Goal: Check status: Check status

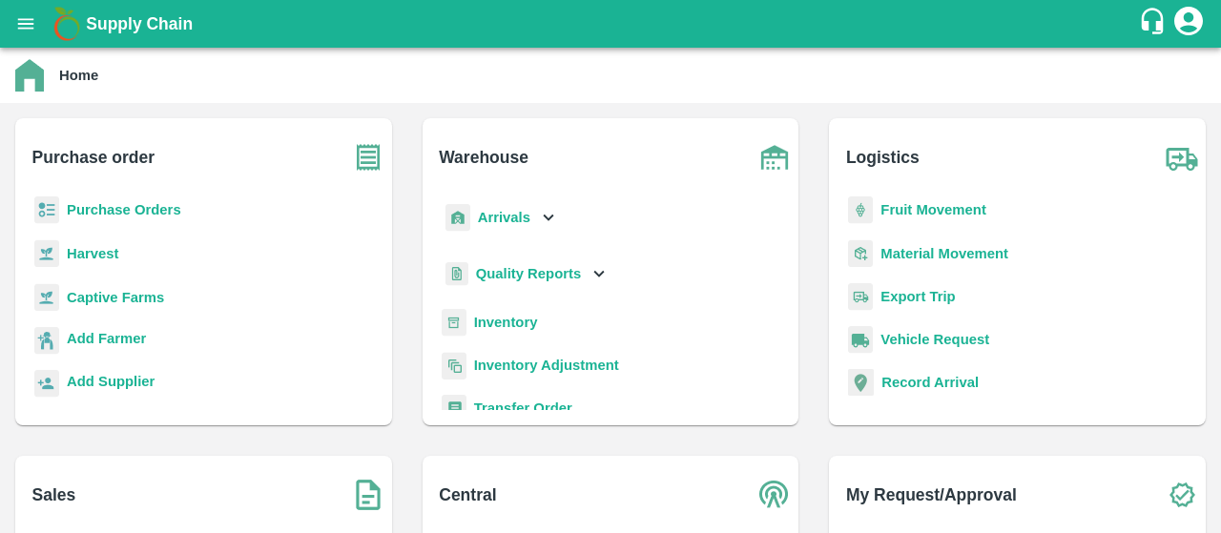
click at [187, 88] on div "Home" at bounding box center [608, 75] width 1187 height 32
click at [86, 214] on b "Purchase Orders" at bounding box center [124, 209] width 114 height 15
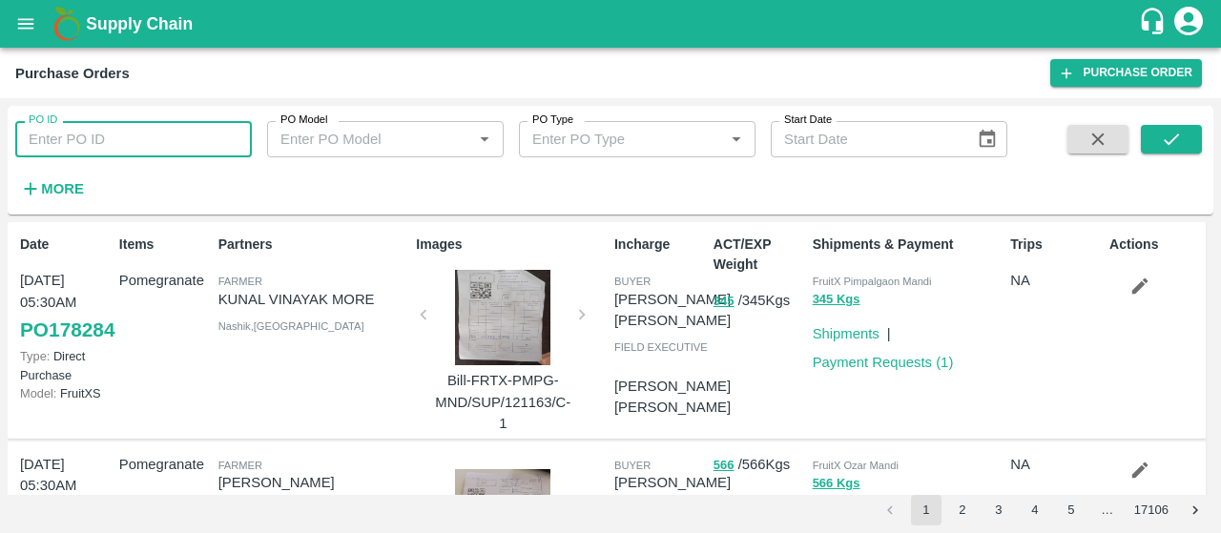
click at [189, 156] on input "PO ID" at bounding box center [133, 139] width 237 height 36
paste input "260802"
click at [189, 156] on input "260802" at bounding box center [133, 139] width 237 height 36
type input "260802"
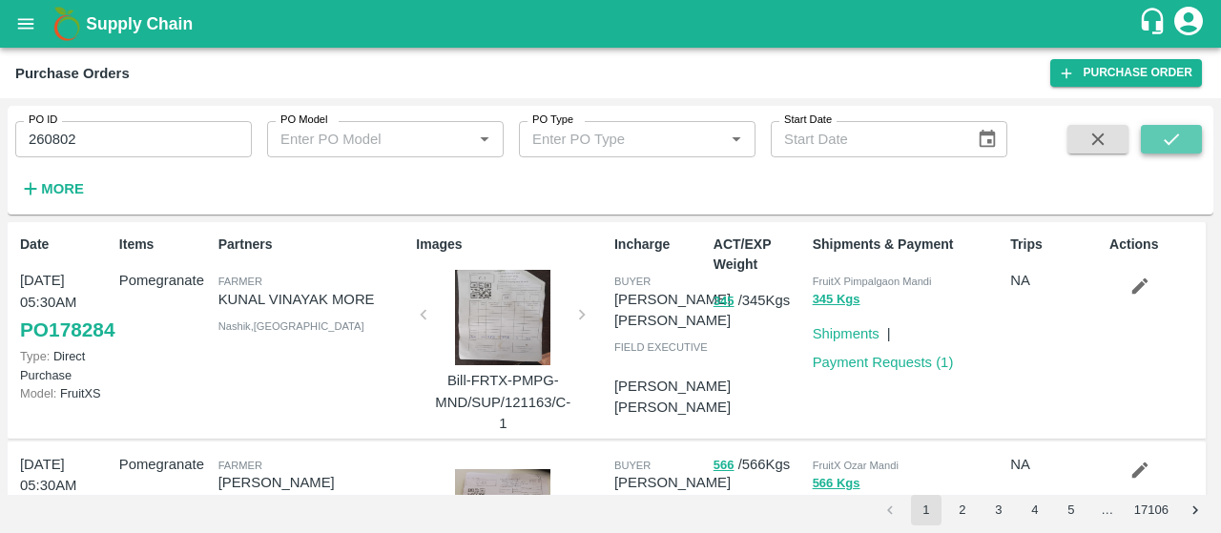
click at [1159, 138] on button "submit" at bounding box center [1171, 139] width 61 height 29
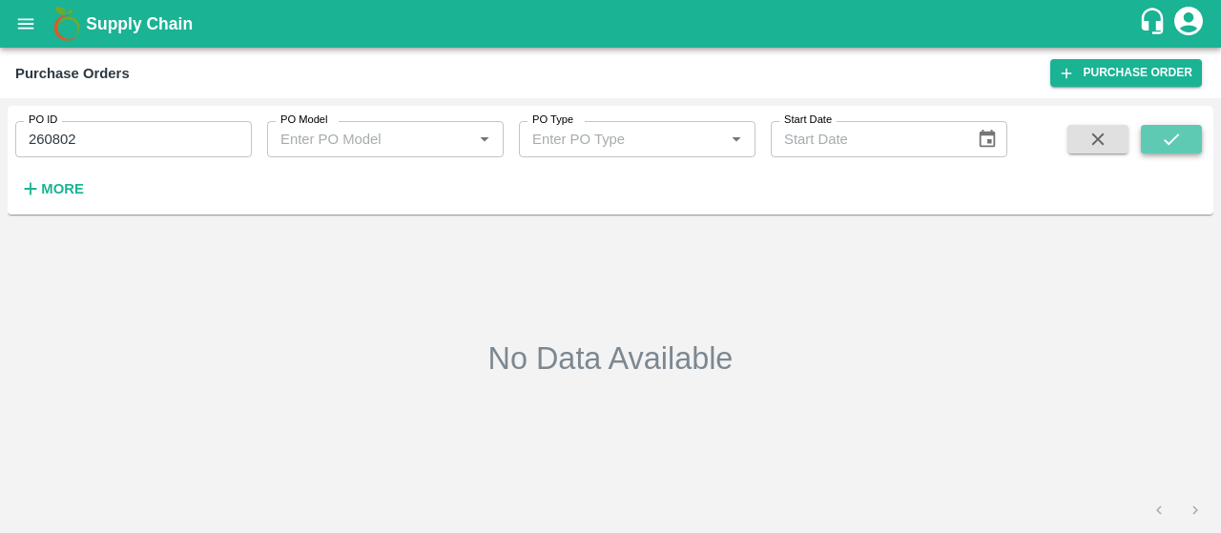
click at [1174, 133] on icon "submit" at bounding box center [1171, 139] width 21 height 21
click at [189, 132] on input "260802" at bounding box center [133, 139] width 237 height 36
paste input "text"
click at [1181, 142] on icon "submit" at bounding box center [1171, 139] width 21 height 21
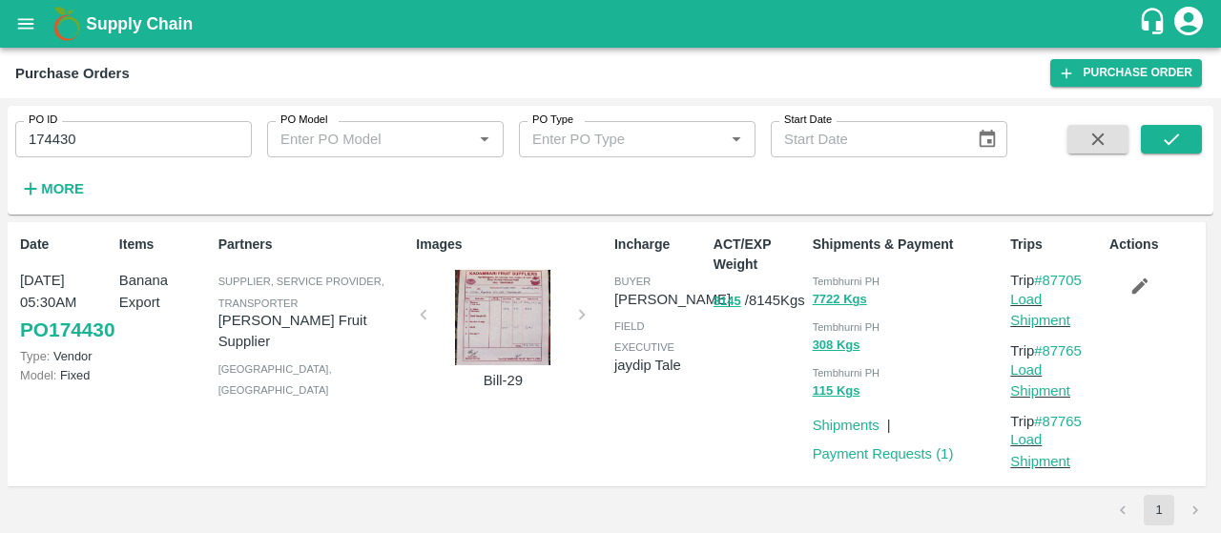
click at [283, 232] on div "Partners Supplier, Service Provider, Transporter Kadambari Fruit Supplier Solap…" at bounding box center [310, 354] width 198 height 255
drag, startPoint x: 13, startPoint y: 136, endPoint x: 0, endPoint y: 140, distance: 13.9
click at [0, 140] on div "PO ID 174430 PO ID PO Model PO Model   * PO Type PO Type   * Start Date Start D…" at bounding box center [610, 315] width 1221 height 435
paste input "text"
click at [1180, 129] on icon "submit" at bounding box center [1171, 139] width 21 height 21
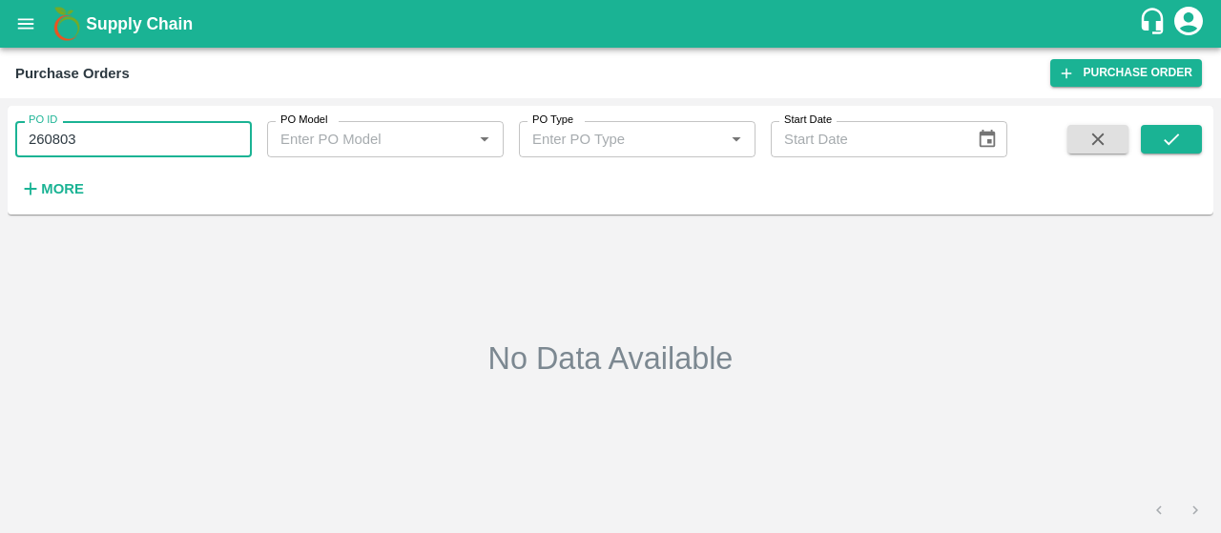
drag, startPoint x: 177, startPoint y: 137, endPoint x: 0, endPoint y: 145, distance: 177.6
click at [0, 145] on div "PO ID 260803 PO ID PO Model PO Model   * PO Type PO Type   * Start Date Start D…" at bounding box center [610, 315] width 1221 height 435
paste input "text"
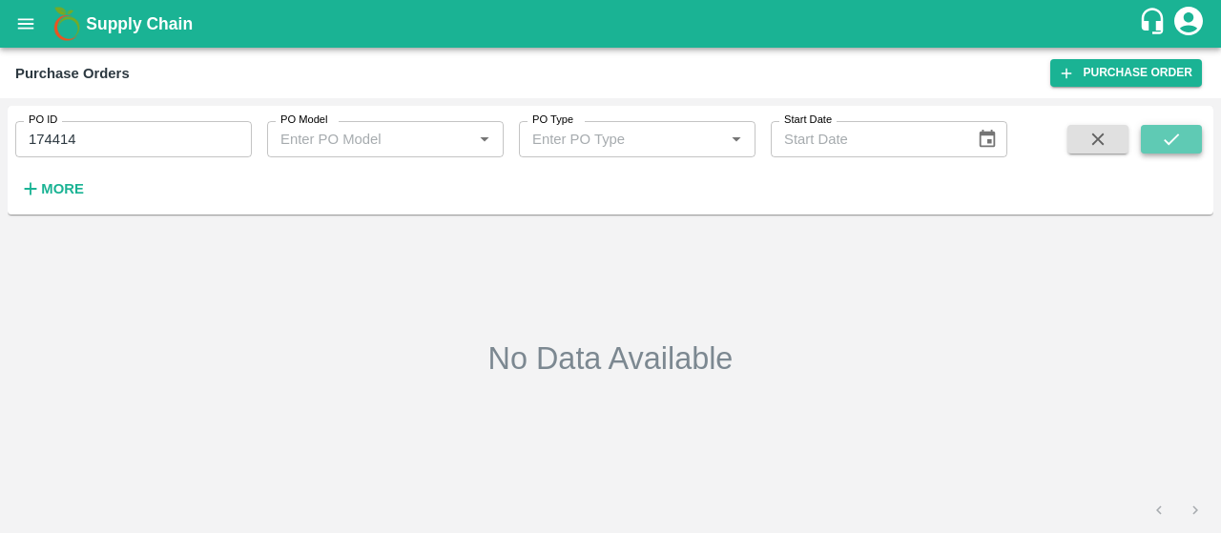
click at [1164, 145] on icon "submit" at bounding box center [1171, 139] width 21 height 21
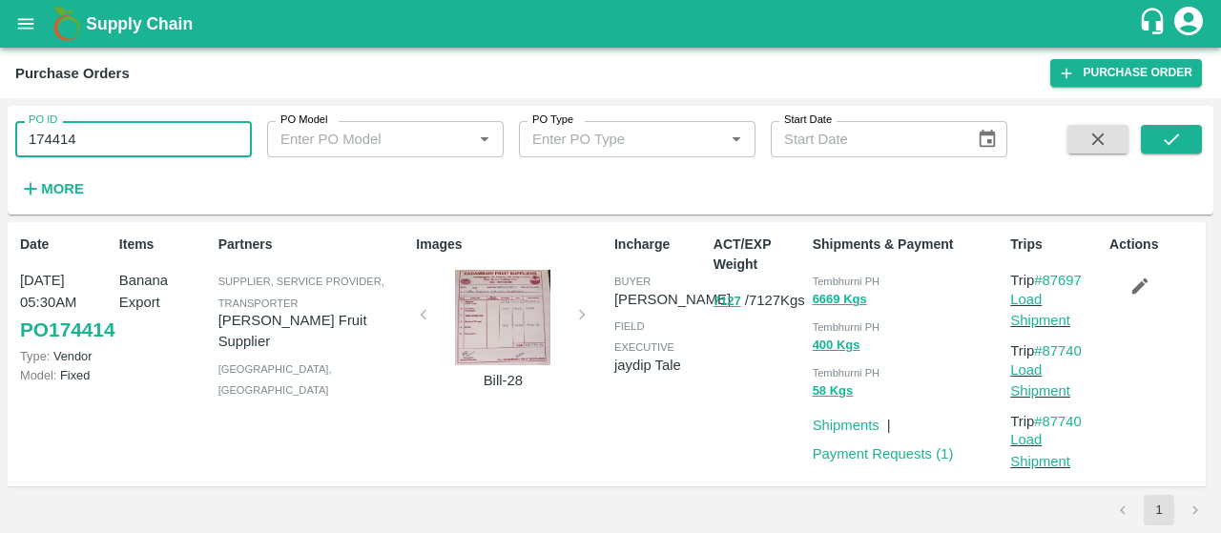
drag, startPoint x: 155, startPoint y: 129, endPoint x: 0, endPoint y: 141, distance: 155.1
click at [0, 141] on div "PO ID 174414 PO ID PO Model PO Model   * PO Type PO Type   * Start Date Start D…" at bounding box center [610, 315] width 1221 height 435
paste input "text"
click at [1164, 135] on icon "submit" at bounding box center [1171, 139] width 21 height 21
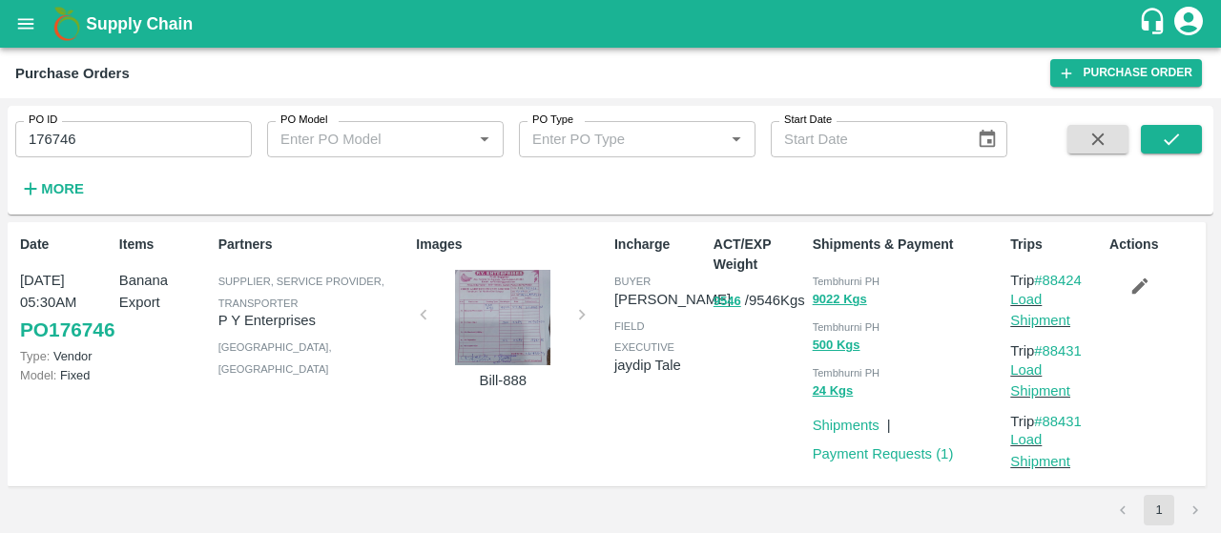
click at [1001, 110] on div "Start Date Start Date" at bounding box center [882, 132] width 252 height 52
click at [0, 159] on div "PO ID 176746 PO ID PO Model PO Model   * PO Type PO Type   * Start Date Start D…" at bounding box center [610, 315] width 1221 height 435
paste input "text"
click at [1183, 121] on div "PO ID 176477 PO ID PO Model PO Model   * PO Type PO Type   * Start Date Start D…" at bounding box center [611, 160] width 1206 height 93
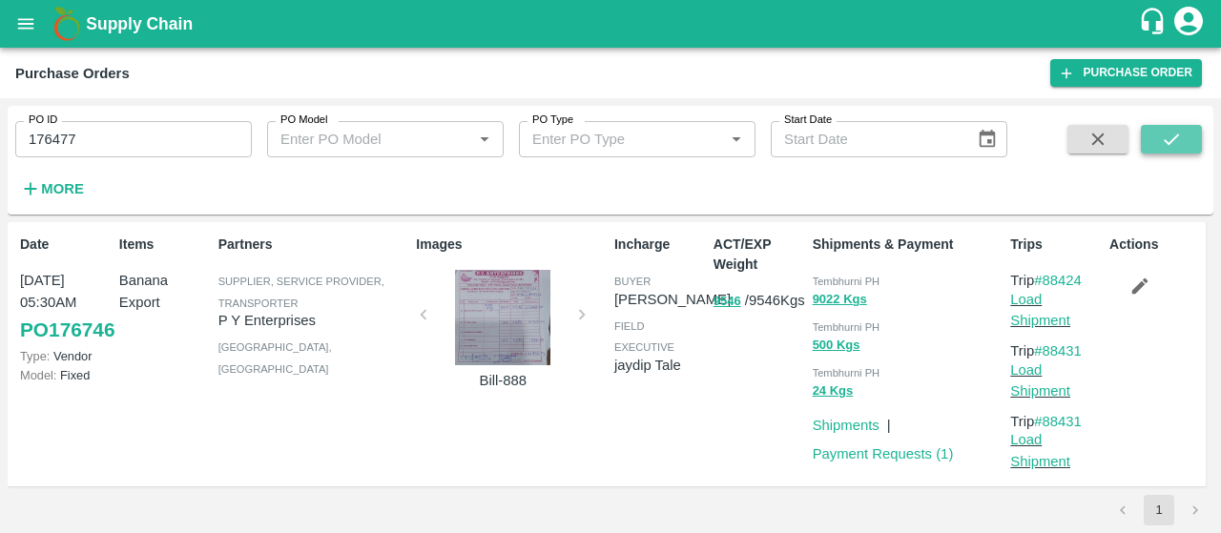
click at [1183, 129] on button "submit" at bounding box center [1171, 139] width 61 height 29
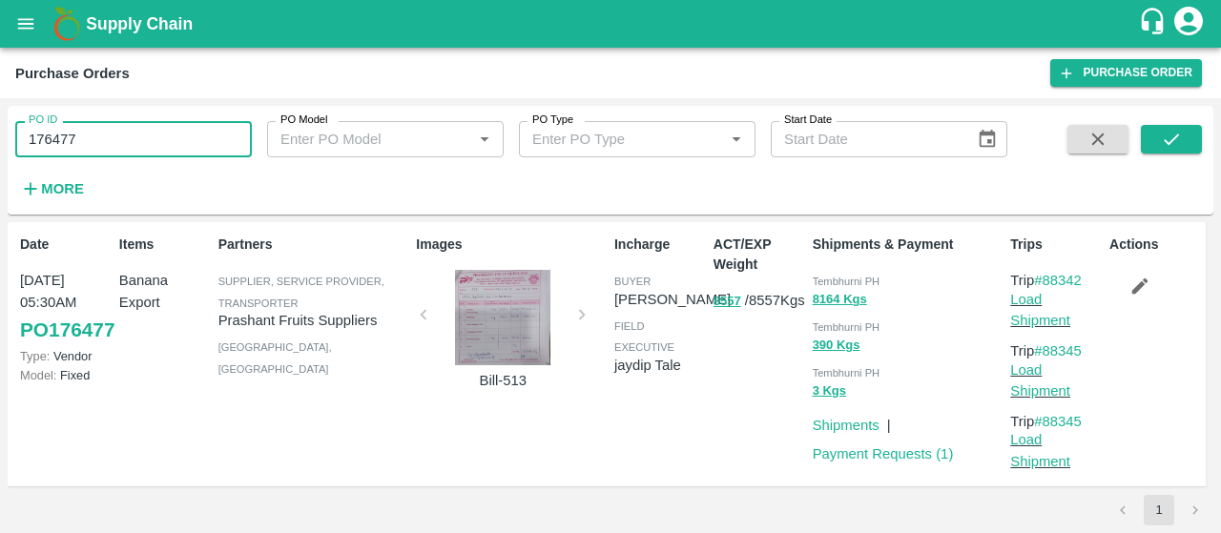
drag, startPoint x: 223, startPoint y: 136, endPoint x: 0, endPoint y: 164, distance: 225.0
click at [0, 164] on div "PO ID 176477 PO ID PO Model PO Model   * PO Type PO Type   * Start Date Start D…" at bounding box center [610, 315] width 1221 height 435
paste input "text"
click at [0, 156] on div "PO ID 176354 PO ID PO Model PO Model   * PO Type PO Type   * Start Date Start D…" at bounding box center [610, 315] width 1221 height 435
click at [1181, 143] on icon "submit" at bounding box center [1171, 139] width 21 height 21
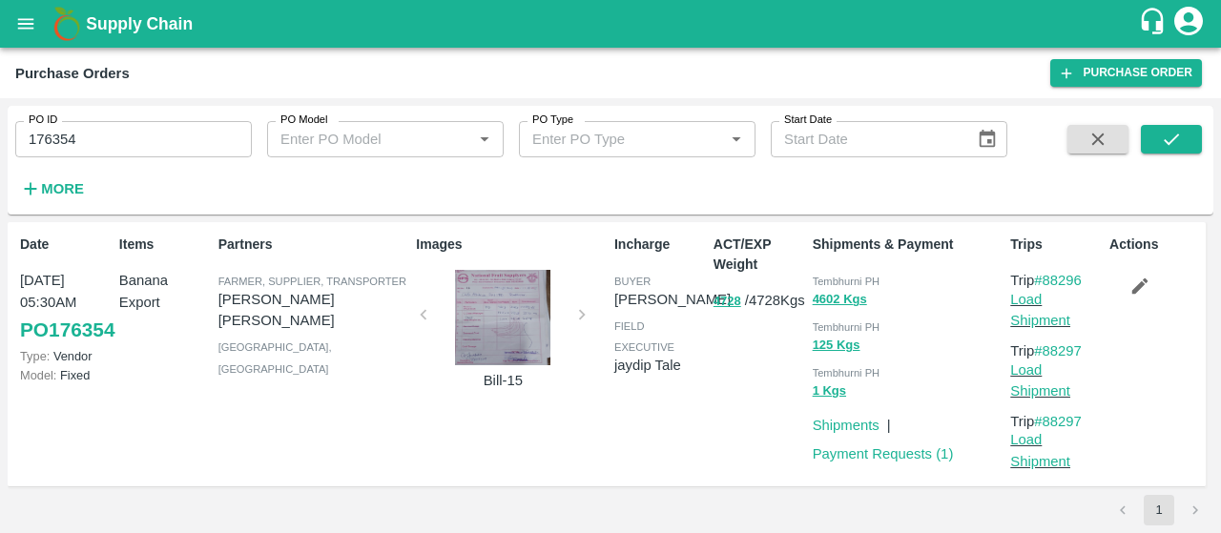
scroll to position [9, 0]
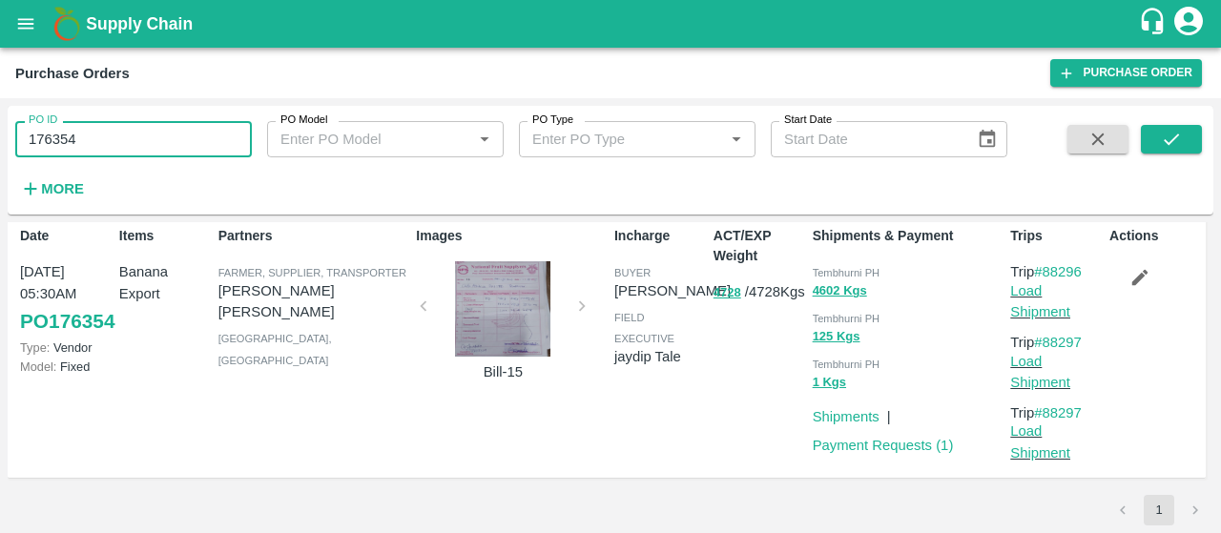
drag, startPoint x: 141, startPoint y: 153, endPoint x: 0, endPoint y: 159, distance: 141.4
click at [0, 159] on div "PO ID 176354 PO ID PO Model PO Model   * PO Type PO Type   * Start Date Start D…" at bounding box center [610, 315] width 1221 height 435
paste input "text"
click at [1158, 135] on button "submit" at bounding box center [1171, 139] width 61 height 29
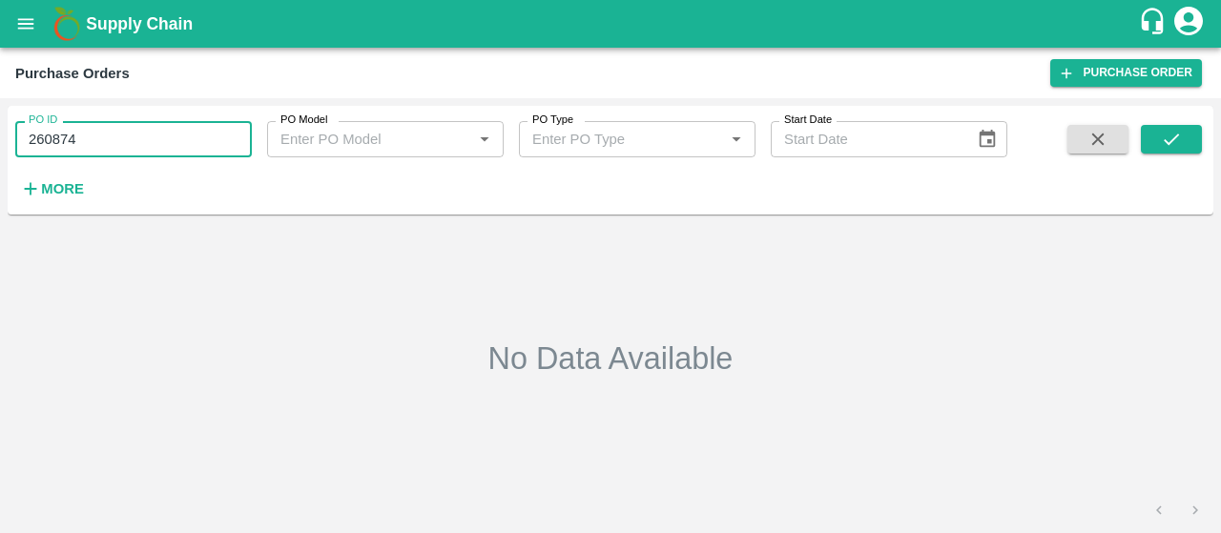
drag, startPoint x: 179, startPoint y: 138, endPoint x: 0, endPoint y: 125, distance: 179.9
click at [0, 125] on div "PO ID 260874 PO ID PO Model PO Model   * PO Type PO Type   * Start Date Start D…" at bounding box center [610, 315] width 1221 height 435
paste input "text"
click at [1178, 126] on div "PO ID 177236 PO ID PO Model PO Model   * PO Type PO Type   * Start Date Start D…" at bounding box center [611, 160] width 1206 height 93
click at [1178, 126] on button "submit" at bounding box center [1171, 139] width 61 height 29
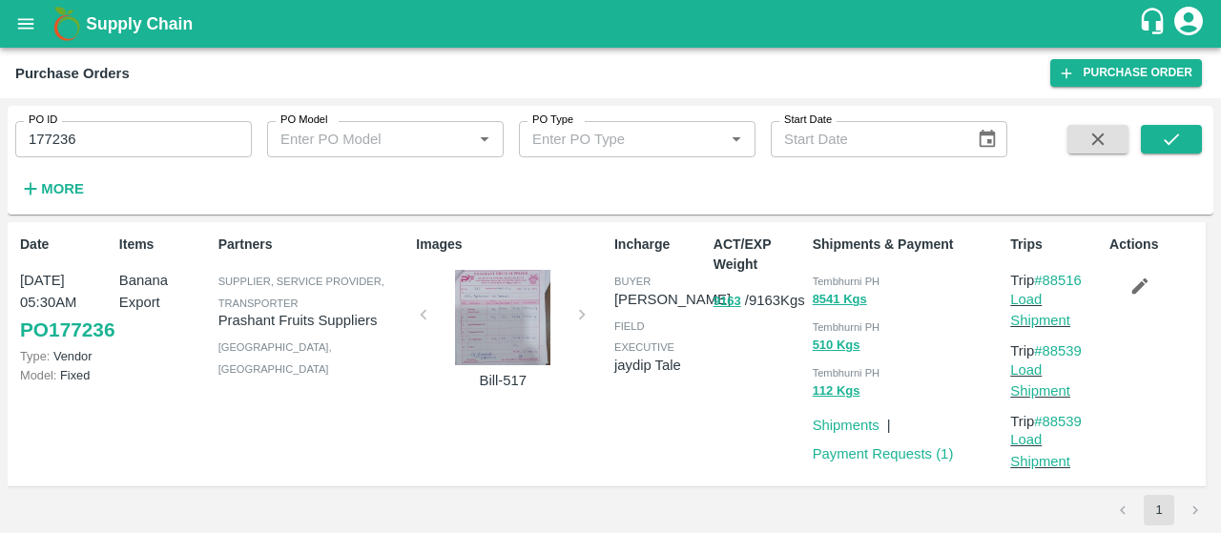
scroll to position [9, 0]
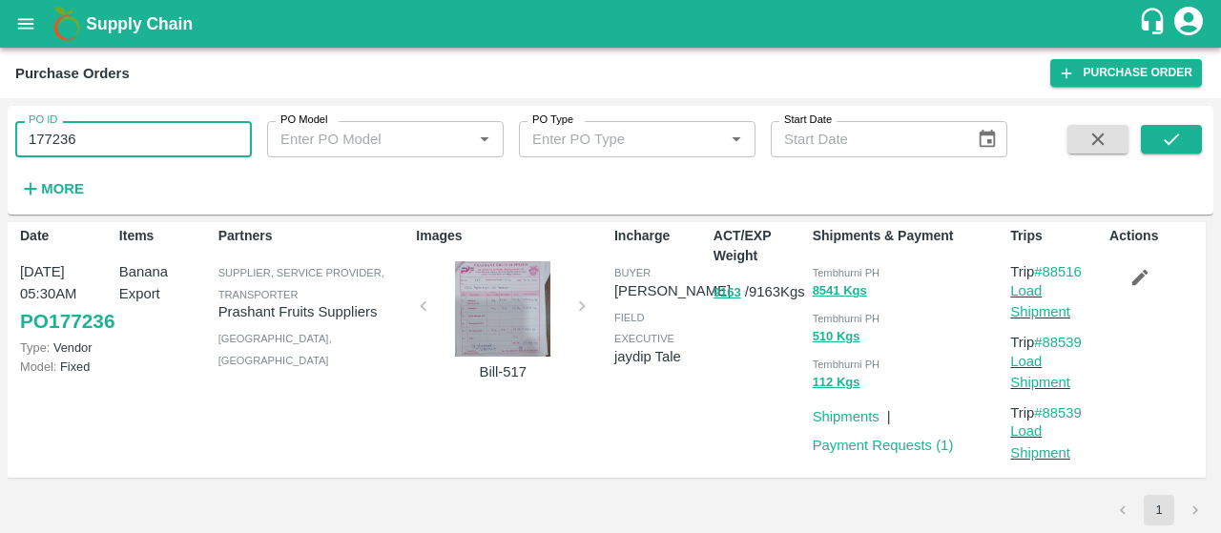
drag, startPoint x: 189, startPoint y: 121, endPoint x: 3, endPoint y: 143, distance: 187.3
click at [3, 143] on div "PO ID 177236 PO ID PO Model PO Model   * PO Type PO Type   * Start Date Start D…" at bounding box center [610, 315] width 1221 height 435
paste input "text"
click at [1168, 139] on icon "submit" at bounding box center [1171, 139] width 21 height 21
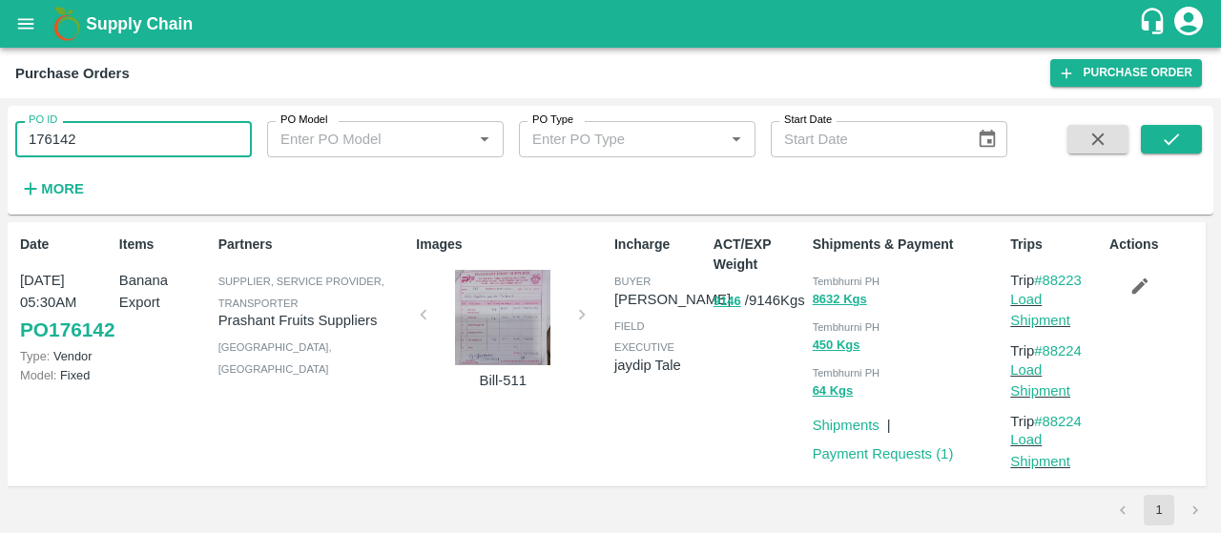
drag, startPoint x: 126, startPoint y: 129, endPoint x: 0, endPoint y: 147, distance: 127.2
click at [0, 147] on div "PO ID 176142 PO ID PO Model PO Model   * PO Type PO Type   * Start Date Start D…" at bounding box center [610, 315] width 1221 height 435
paste input "text"
type input "176142"
paste input "text"
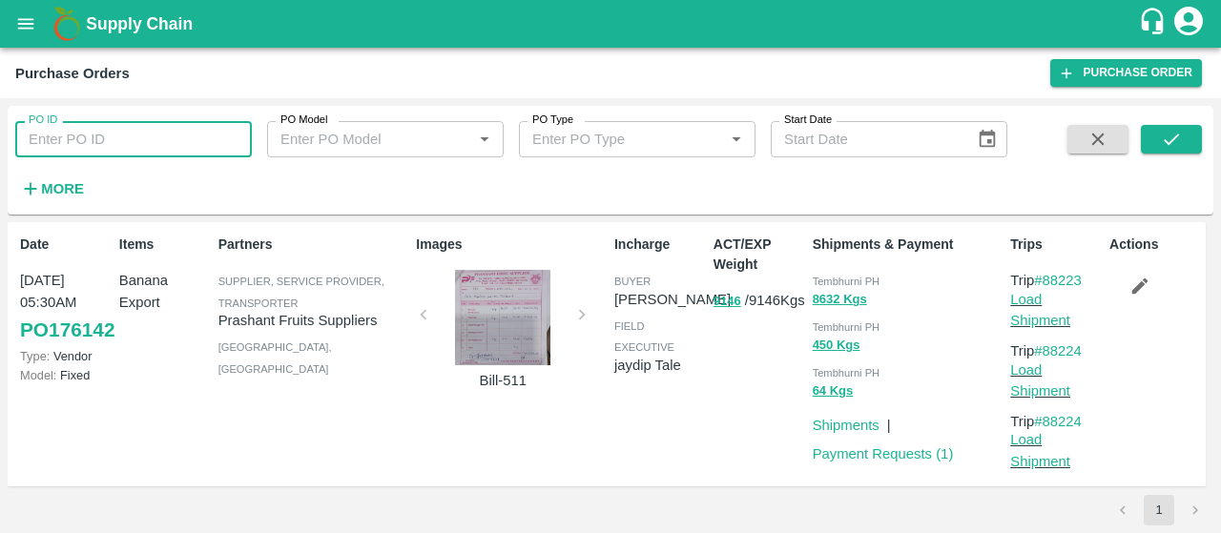
paste input "text"
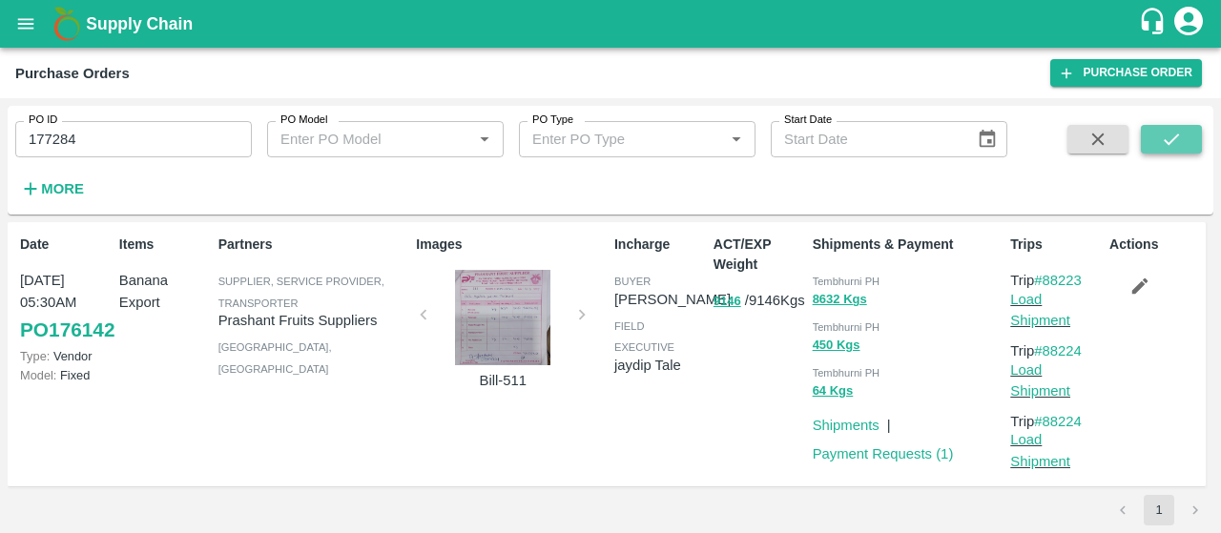
click at [1163, 139] on icon "submit" at bounding box center [1171, 139] width 21 height 21
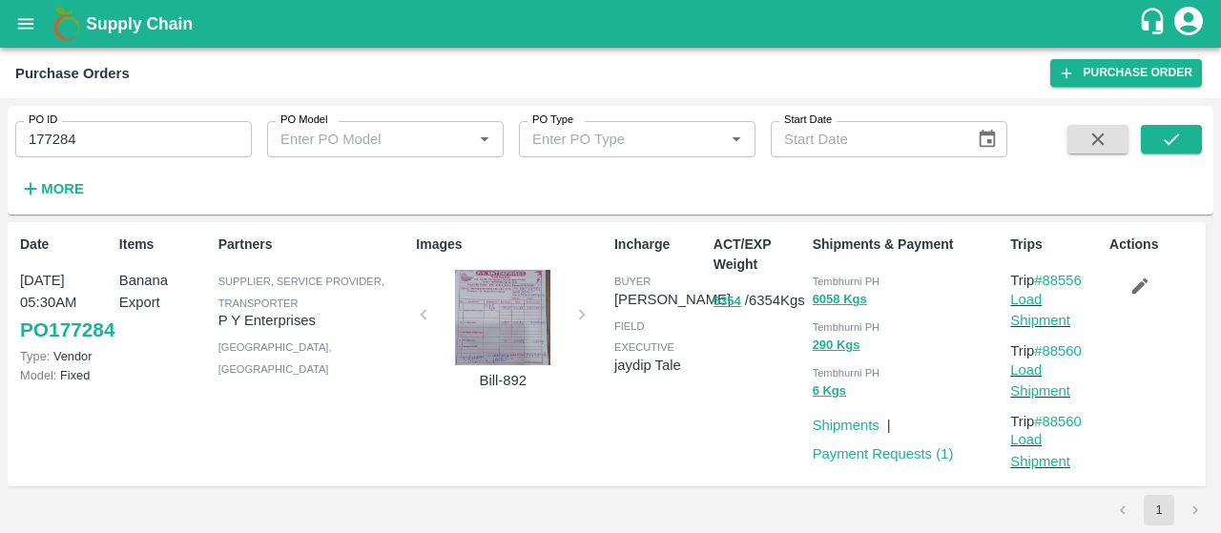
scroll to position [9, 0]
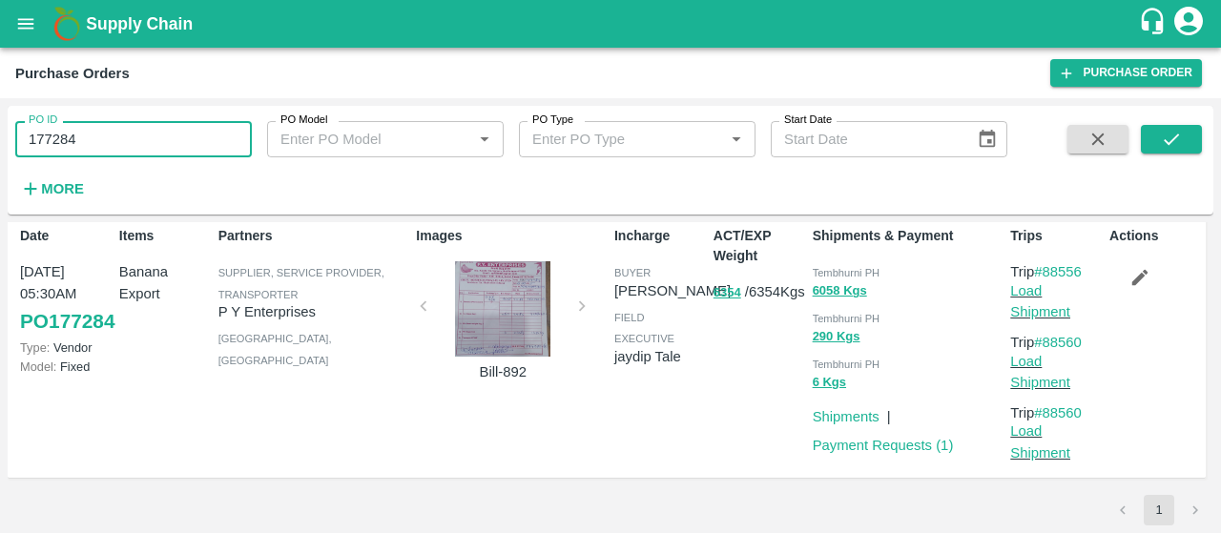
drag, startPoint x: 216, startPoint y: 135, endPoint x: 0, endPoint y: 122, distance: 216.0
click at [0, 122] on div "PO ID 177284 PO ID PO Model PO Model   * PO Type PO Type   * Start Date Start D…" at bounding box center [610, 315] width 1221 height 435
paste input "text"
click at [1162, 148] on icon "submit" at bounding box center [1171, 139] width 21 height 21
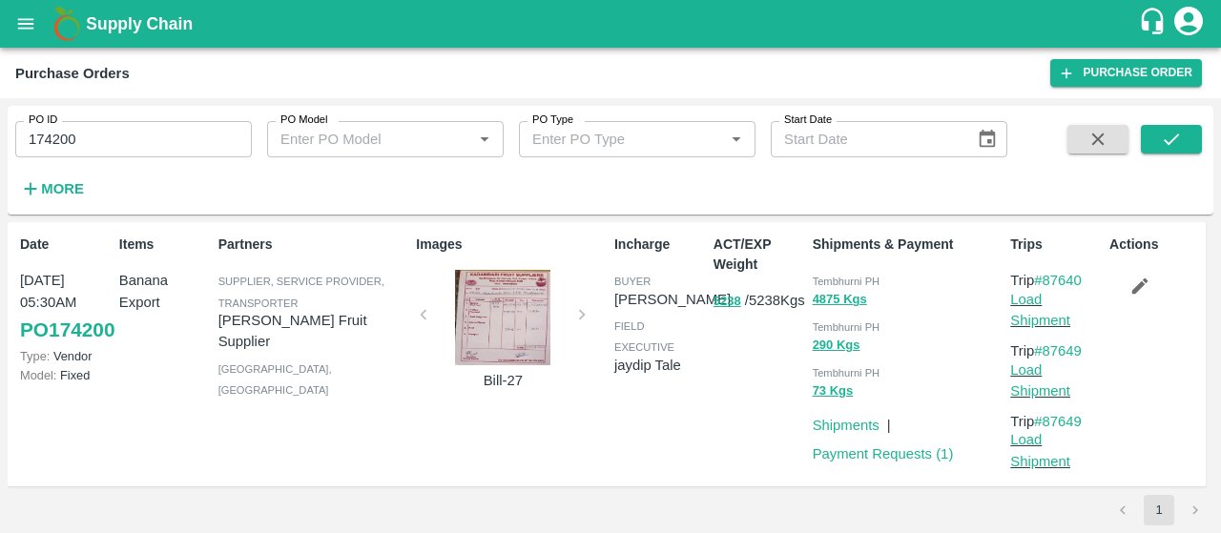
drag, startPoint x: 93, startPoint y: 154, endPoint x: 0, endPoint y: 123, distance: 98.4
click at [0, 123] on div "PO ID 174200 PO ID PO Model PO Model   * PO Type PO Type   * Start Date Start D…" at bounding box center [610, 315] width 1221 height 435
paste input "text"
click at [1179, 132] on icon "submit" at bounding box center [1171, 139] width 21 height 21
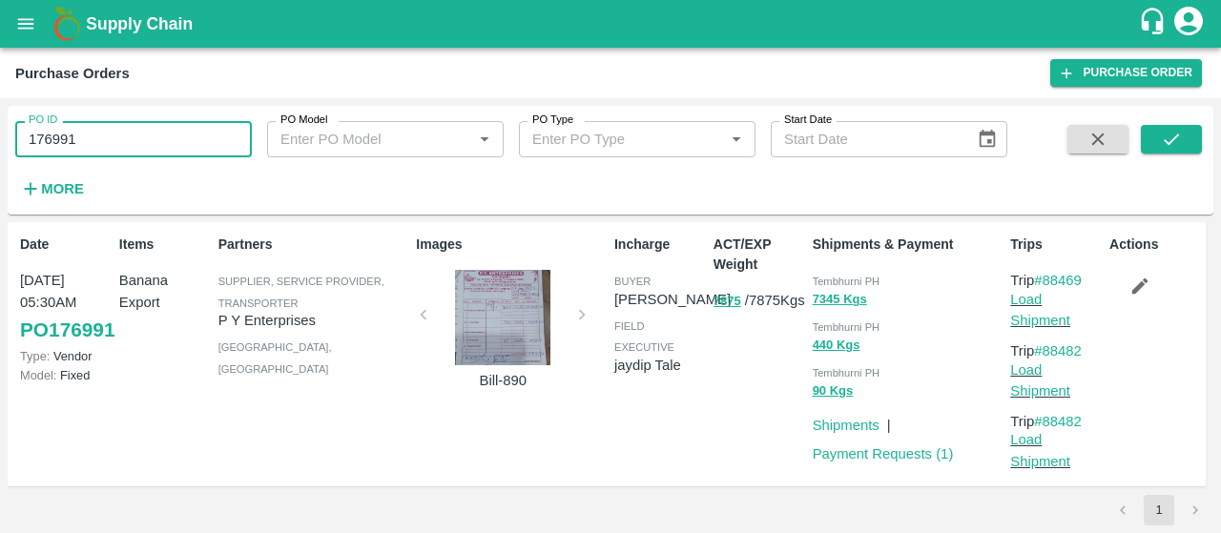
drag, startPoint x: 145, startPoint y: 144, endPoint x: 0, endPoint y: 138, distance: 145.1
click at [0, 138] on div "PO ID 176991 PO ID PO Model PO Model   * PO Type PO Type   * Start Date Start D…" at bounding box center [610, 315] width 1221 height 435
paste input "text"
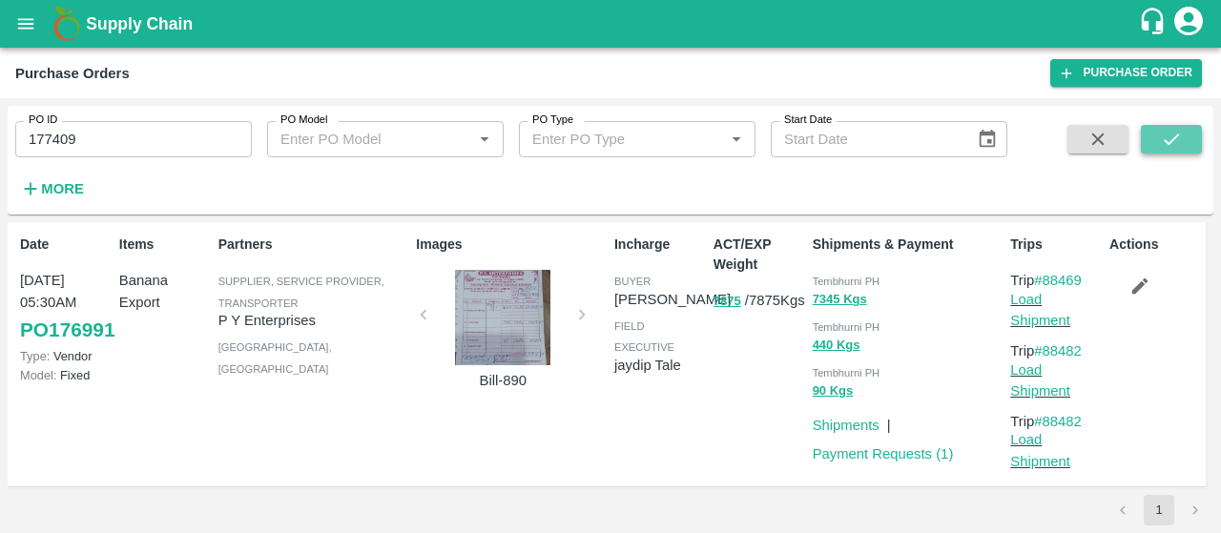
click at [1148, 150] on button "submit" at bounding box center [1171, 139] width 61 height 29
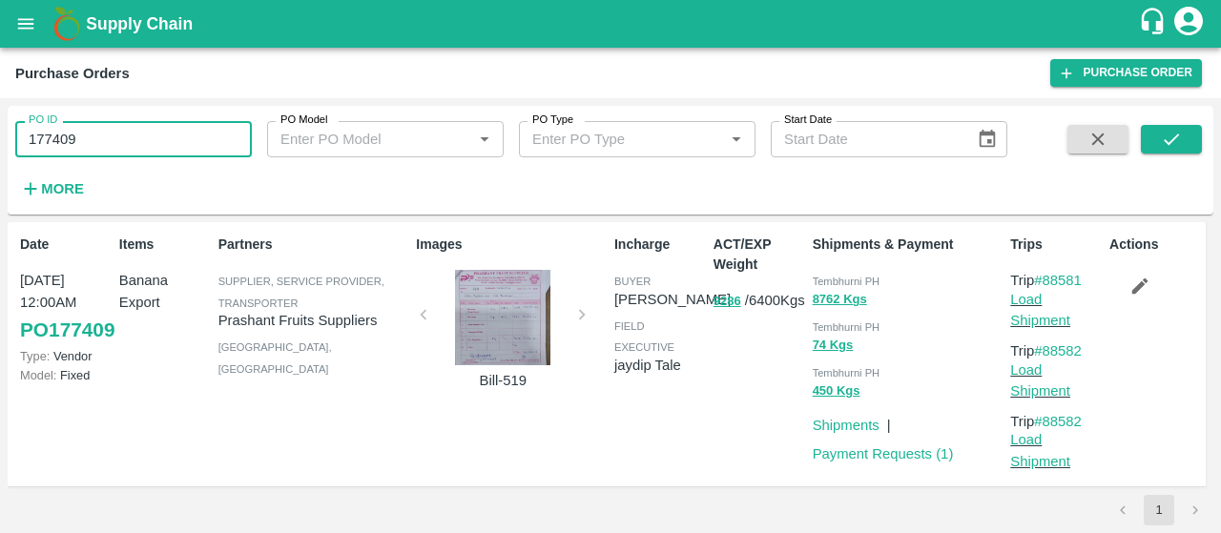
drag, startPoint x: 132, startPoint y: 127, endPoint x: 0, endPoint y: 68, distance: 144.3
click at [0, 68] on main "Purchase Orders Purchase Order PO ID 177409 PO ID PO Model PO Model   * PO Type…" at bounding box center [610, 291] width 1221 height 486
paste input "text"
click at [1181, 123] on div "PO ID 175573 PO ID PO Model PO Model   * PO Type PO Type   * Start Date Start D…" at bounding box center [611, 160] width 1206 height 93
click at [1176, 142] on icon "submit" at bounding box center [1171, 139] width 21 height 21
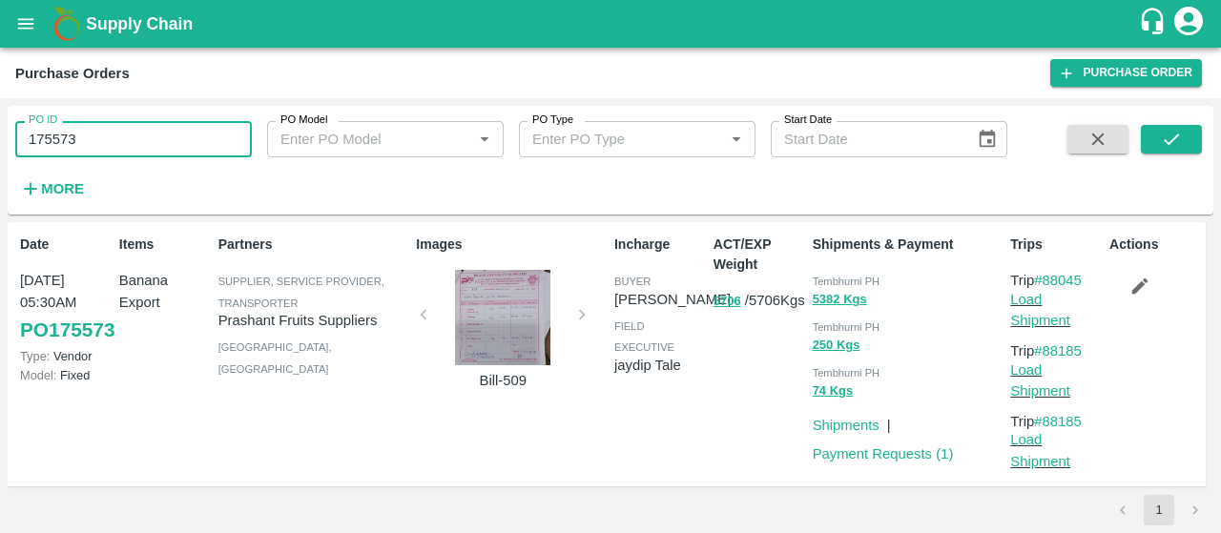
drag, startPoint x: 101, startPoint y: 128, endPoint x: 0, endPoint y: 129, distance: 101.1
click at [0, 129] on div "PO ID 175573 PO ID PO Model PO Model   * PO Type PO Type   * Start Date Start D…" at bounding box center [610, 315] width 1221 height 435
paste input "text"
click at [1169, 126] on button "submit" at bounding box center [1171, 139] width 61 height 29
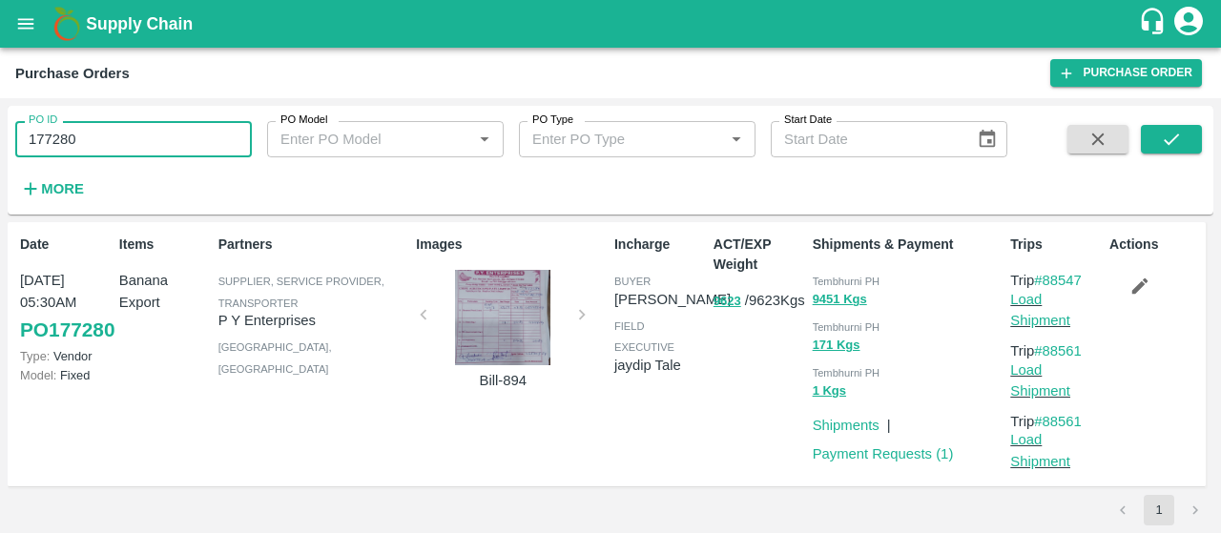
drag, startPoint x: 124, startPoint y: 146, endPoint x: 0, endPoint y: 142, distance: 124.1
click at [0, 142] on div "PO ID 177280 PO ID PO Model PO Model   * PO Type PO Type   * Start Date Start D…" at bounding box center [610, 315] width 1221 height 435
paste input "text"
click at [1187, 127] on button "submit" at bounding box center [1171, 139] width 61 height 29
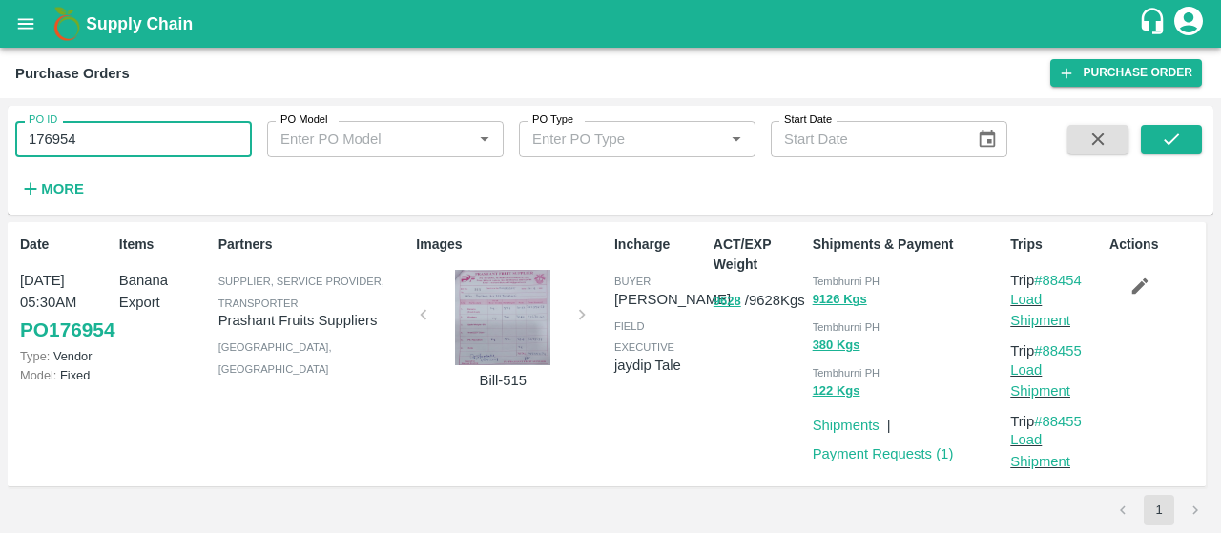
drag, startPoint x: 189, startPoint y: 140, endPoint x: 0, endPoint y: 127, distance: 189.4
click at [0, 127] on div "PO ID 176954 PO ID PO Model PO Model   * PO Type PO Type   * Start Date Start D…" at bounding box center [610, 315] width 1221 height 435
paste input "text"
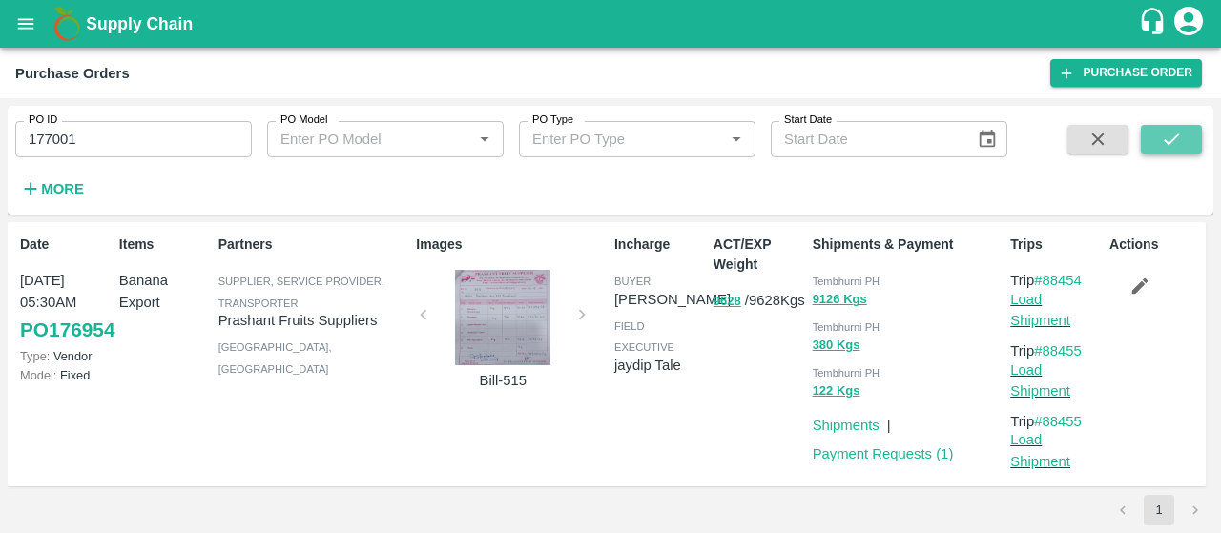
click at [1177, 131] on icon "submit" at bounding box center [1171, 139] width 21 height 21
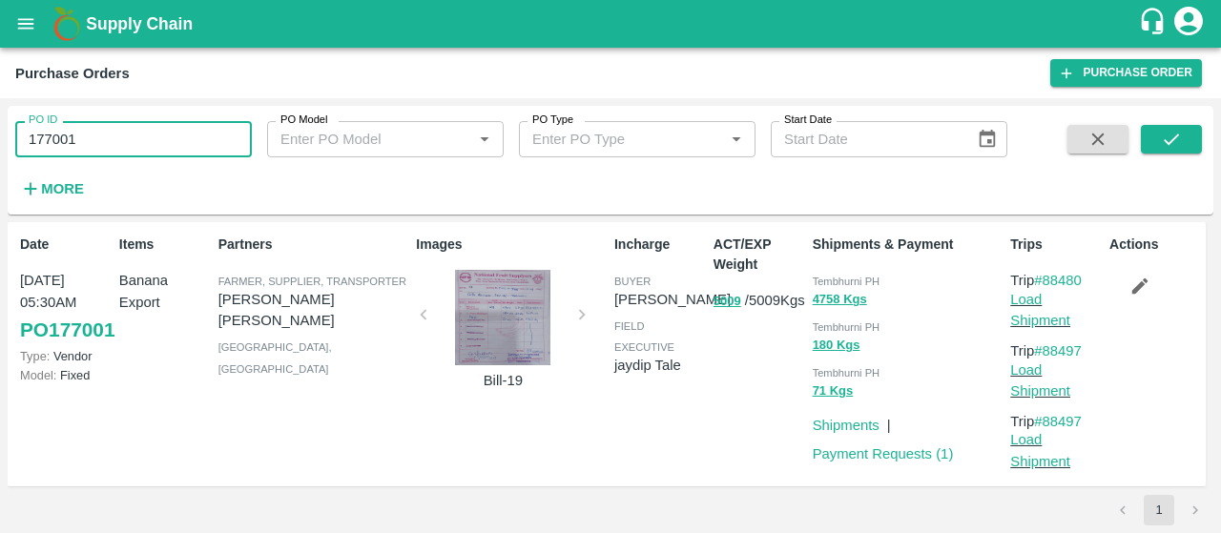
drag, startPoint x: 162, startPoint y: 135, endPoint x: 0, endPoint y: 106, distance: 164.9
click at [0, 106] on div "PO ID 177001 PO ID PO Model PO Model   * PO Type PO Type   * Start Date Start D…" at bounding box center [610, 315] width 1221 height 435
paste input "text"
drag, startPoint x: 126, startPoint y: 134, endPoint x: 0, endPoint y: 158, distance: 128.4
click at [0, 158] on div "PO ID 175316 PO ID PO Model PO Model   * PO Type PO Type   * Start Date Start D…" at bounding box center [610, 315] width 1221 height 435
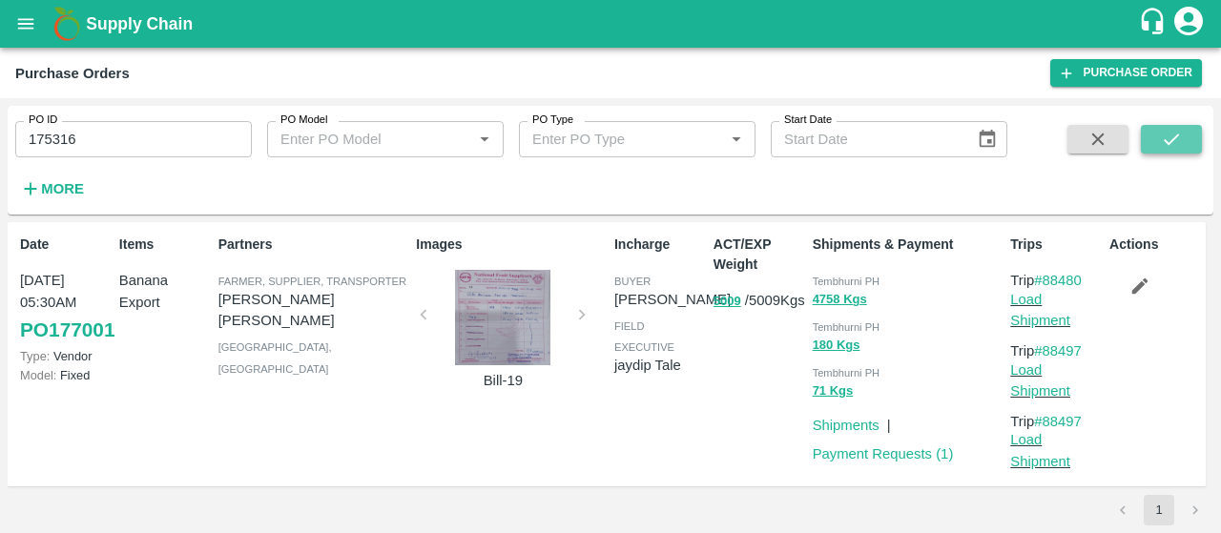
click at [1182, 136] on button "submit" at bounding box center [1171, 139] width 61 height 29
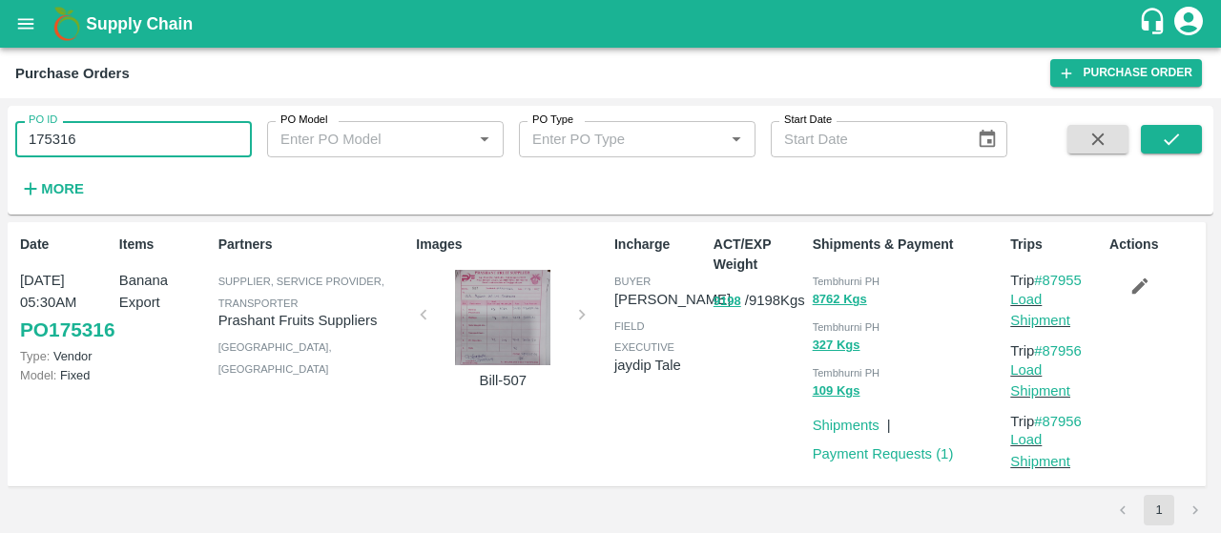
drag, startPoint x: 147, startPoint y: 121, endPoint x: 0, endPoint y: 125, distance: 147.0
click at [0, 125] on div "PO ID 175316 PO ID PO Model PO Model   * PO Type PO Type   * Start Date Start D…" at bounding box center [610, 315] width 1221 height 435
paste input "text"
type input "176714"
click at [1190, 136] on button "submit" at bounding box center [1171, 139] width 61 height 29
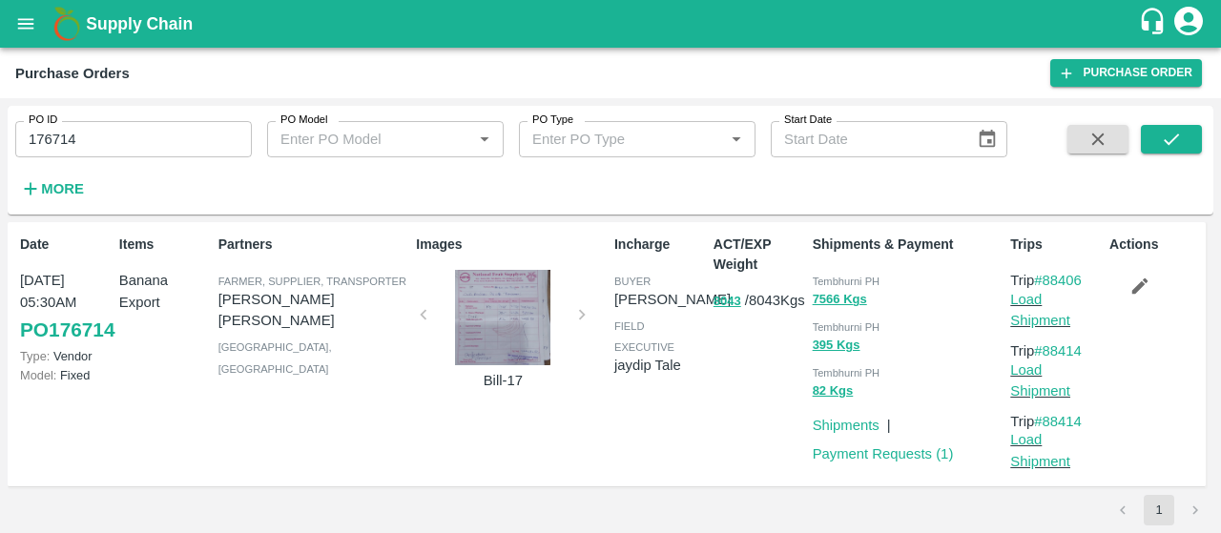
drag, startPoint x: 383, startPoint y: 358, endPoint x: 396, endPoint y: 352, distance: 14.5
click at [383, 358] on div "Partners Farmer, Supplier, Transporter AMOL SUBHASH CHINTAMAN Solapur , Maharas…" at bounding box center [310, 354] width 198 height 255
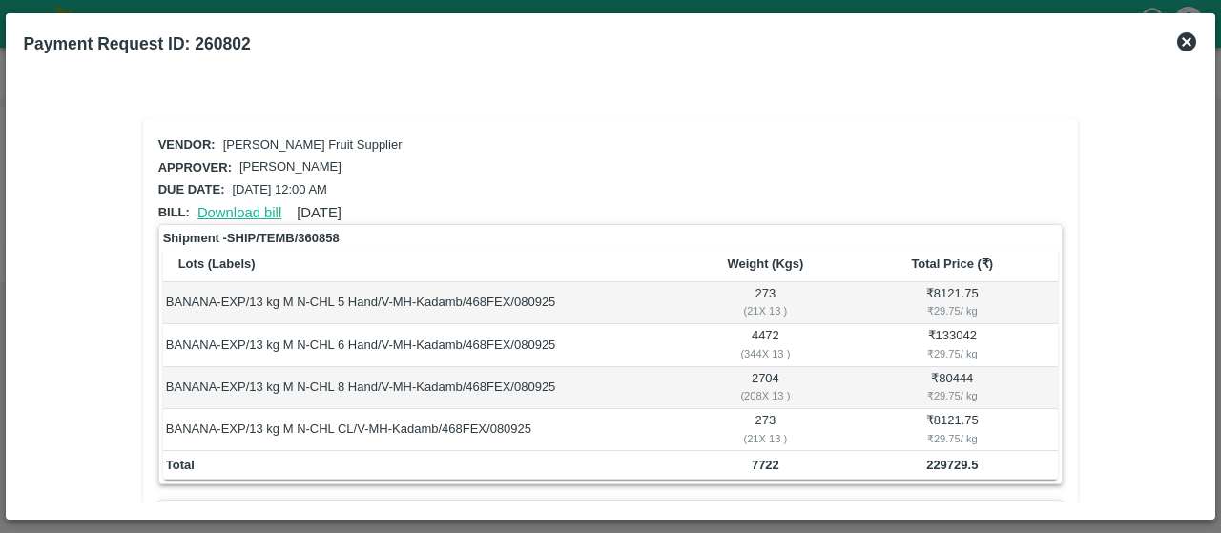
click at [256, 208] on link "Download bill" at bounding box center [239, 212] width 84 height 15
click at [246, 205] on link "Download bill" at bounding box center [239, 212] width 84 height 15
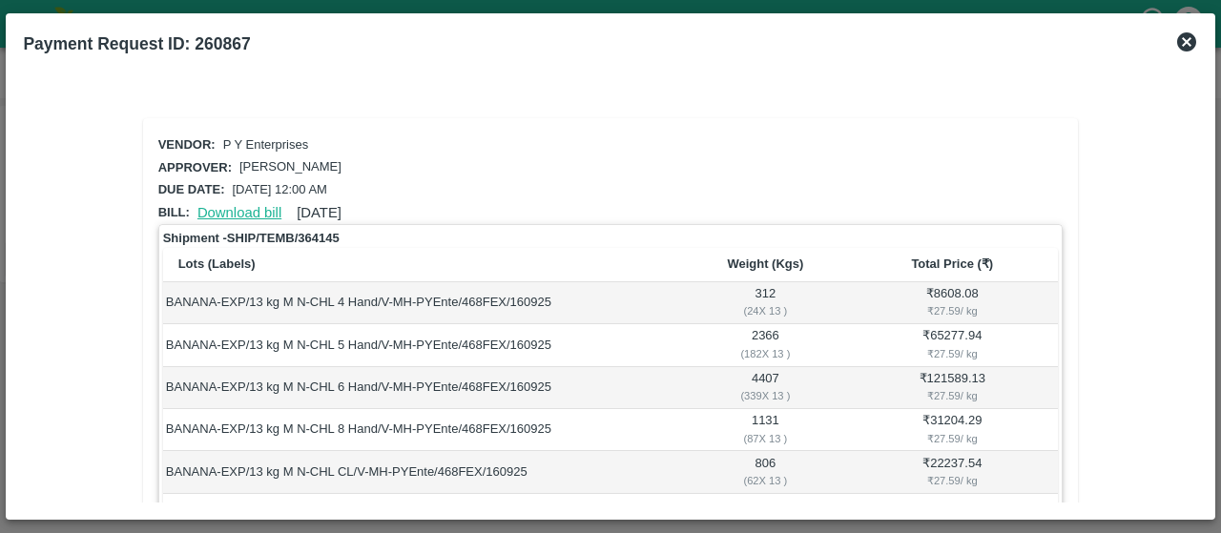
click at [261, 211] on link "Download bill" at bounding box center [239, 212] width 84 height 15
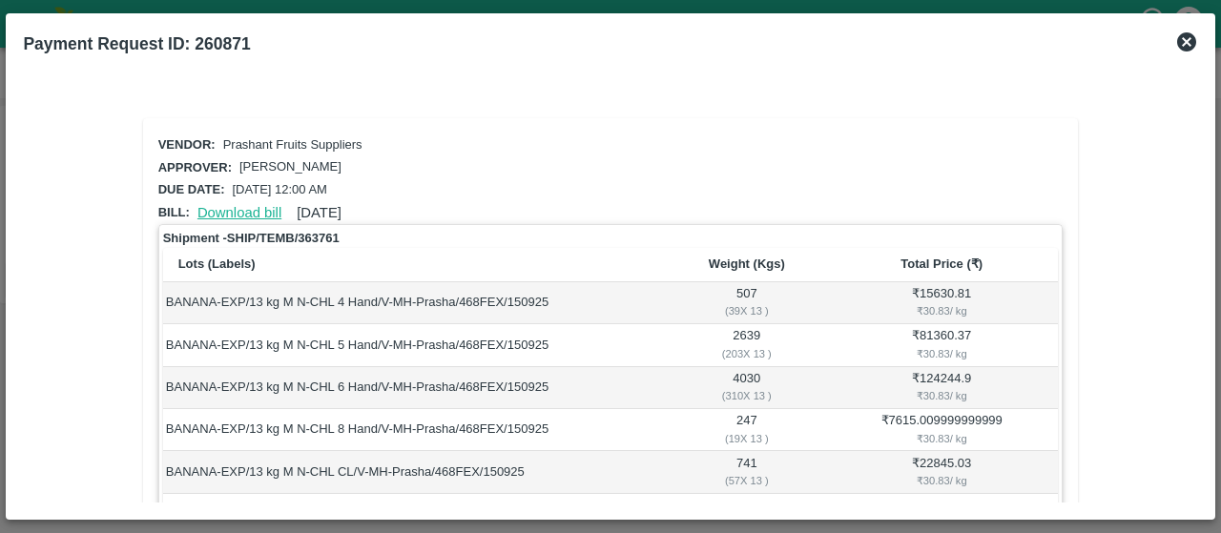
click at [275, 207] on link "Download bill" at bounding box center [239, 212] width 84 height 15
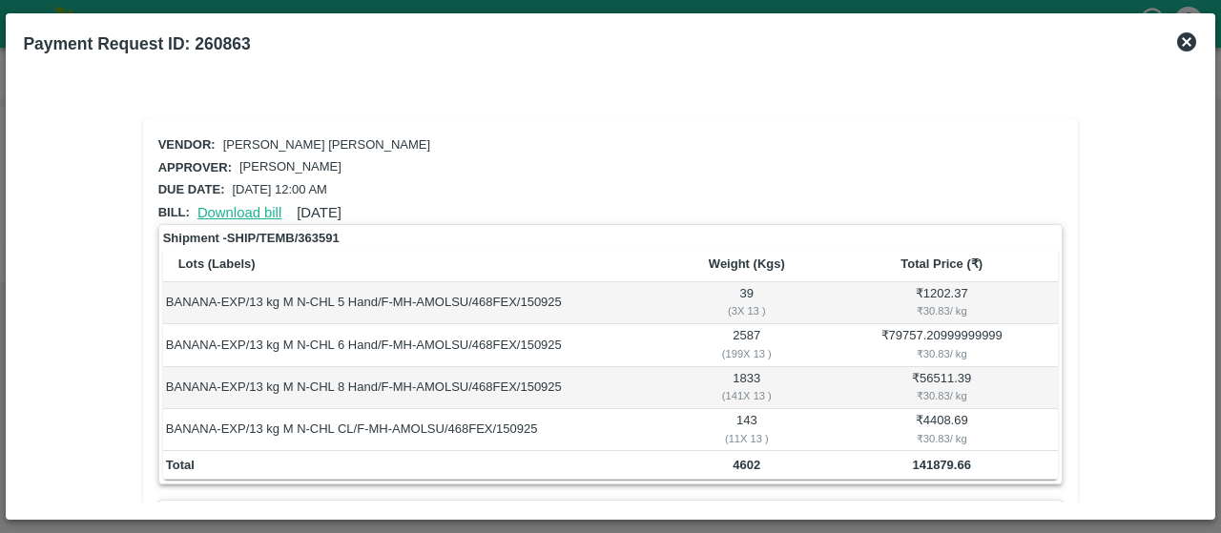
click at [229, 215] on link "Download bill" at bounding box center [239, 212] width 84 height 15
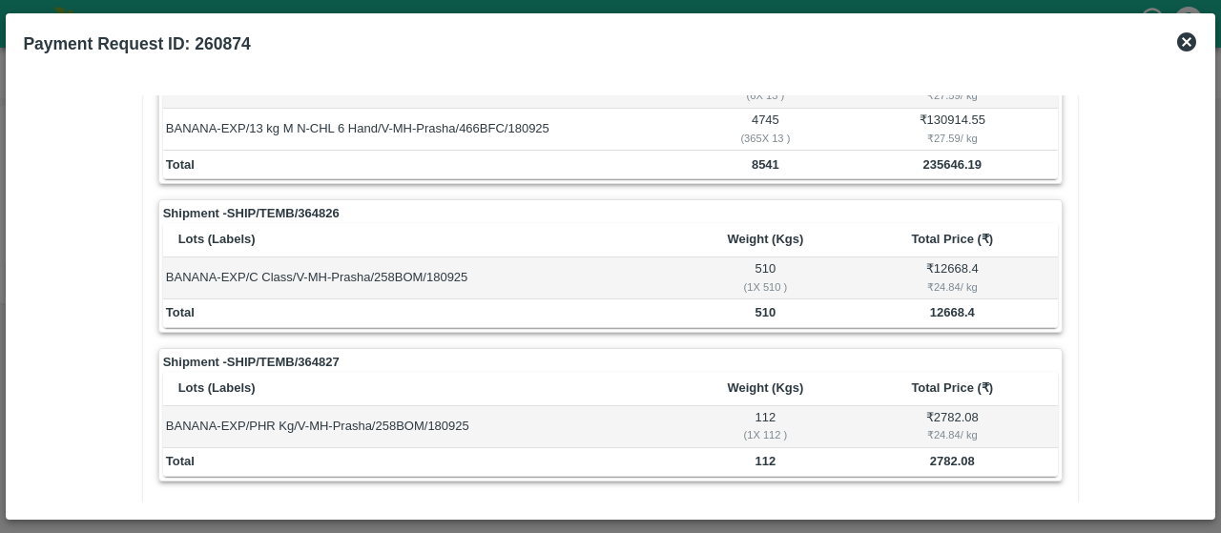
scroll to position [301, 0]
click at [555, 356] on div "Shipment - SHIP/TEMB/364827" at bounding box center [611, 361] width 896 height 19
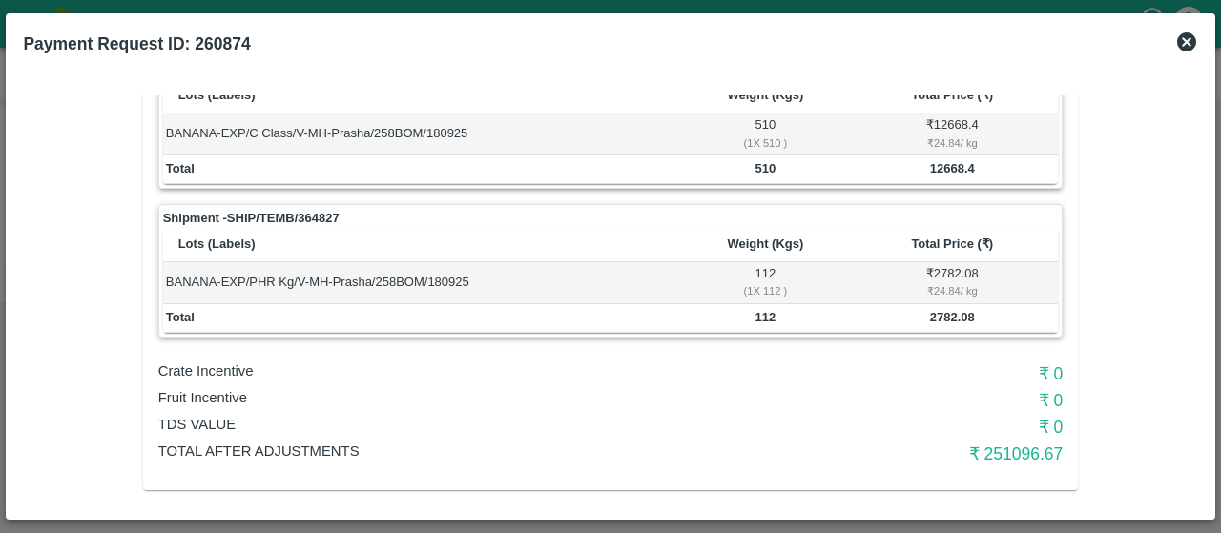
scroll to position [0, 0]
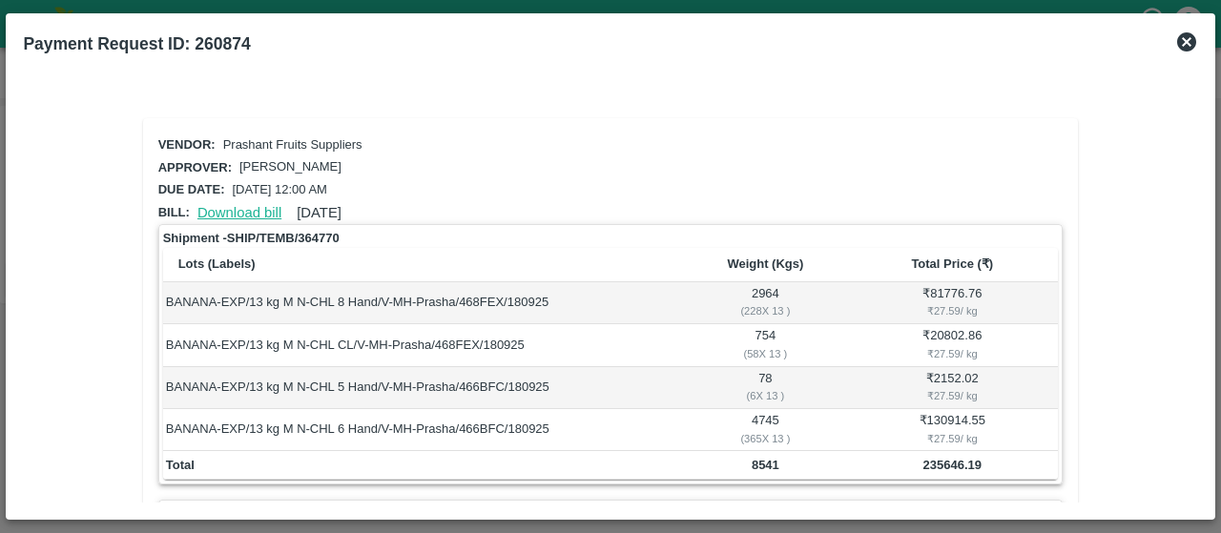
click at [261, 205] on link "Download bill" at bounding box center [239, 212] width 84 height 15
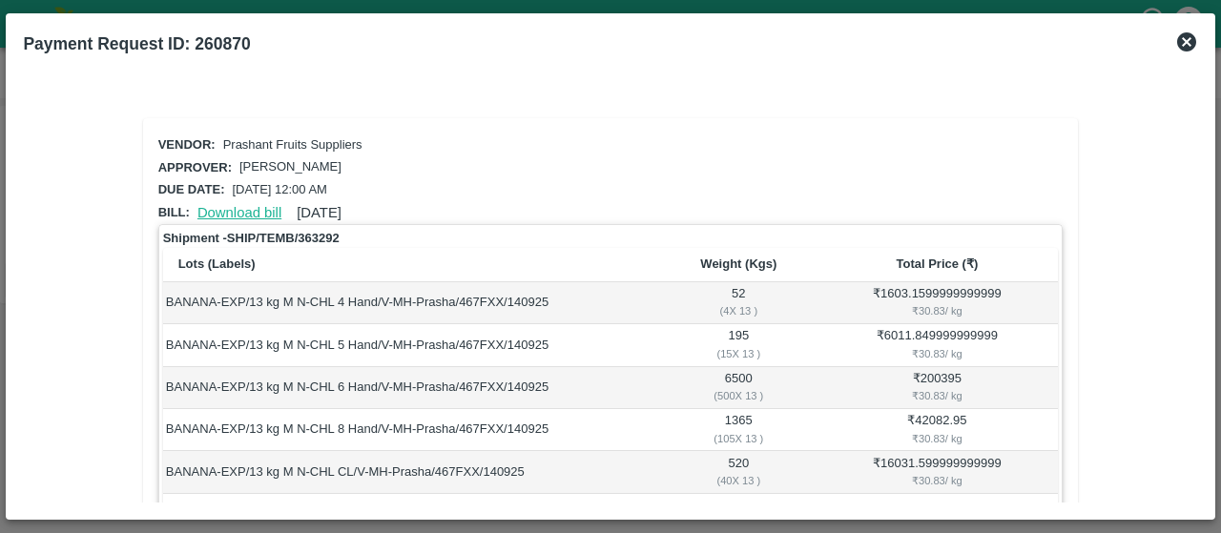
click at [218, 208] on link "Download bill" at bounding box center [239, 212] width 84 height 15
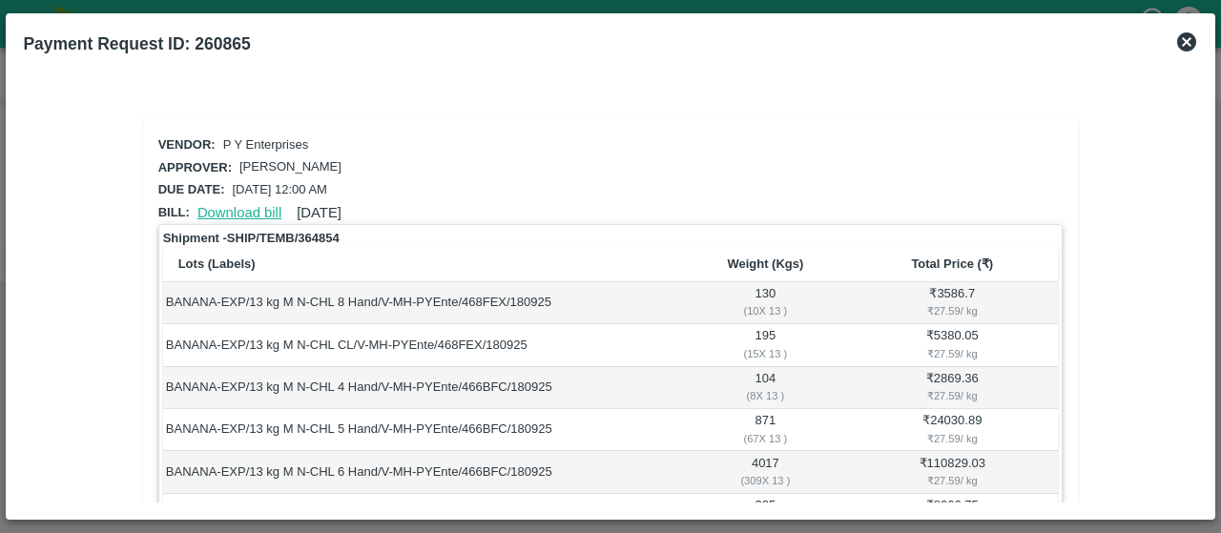
click at [240, 215] on link "Download bill" at bounding box center [239, 212] width 84 height 15
click at [254, 205] on link "Download bill" at bounding box center [239, 212] width 84 height 15
click at [254, 211] on link "Download bill" at bounding box center [239, 212] width 84 height 15
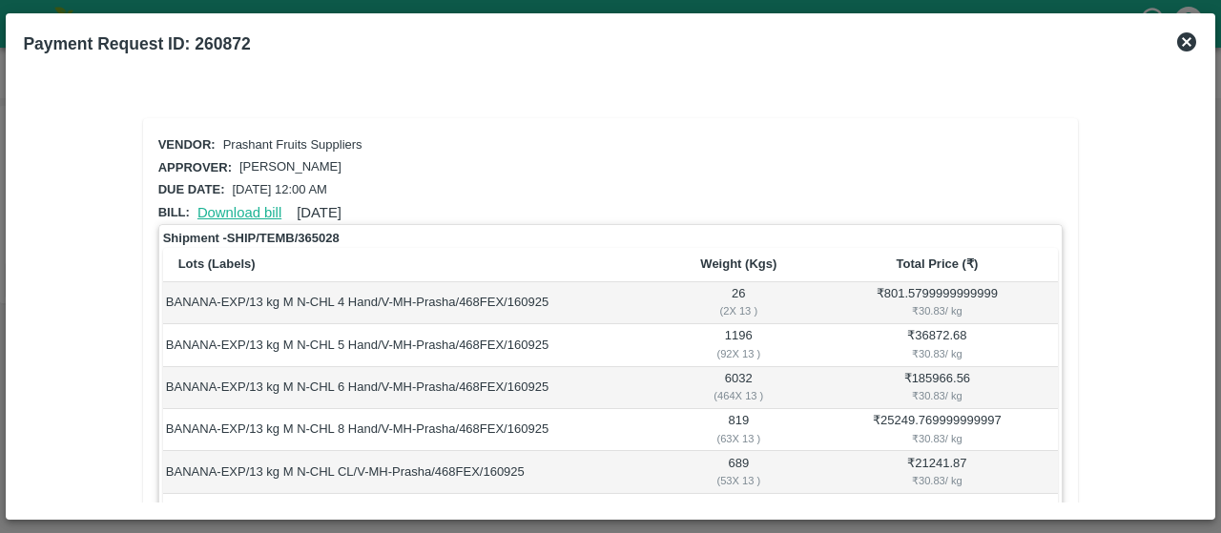
click at [262, 214] on link "Download bill" at bounding box center [239, 212] width 84 height 15
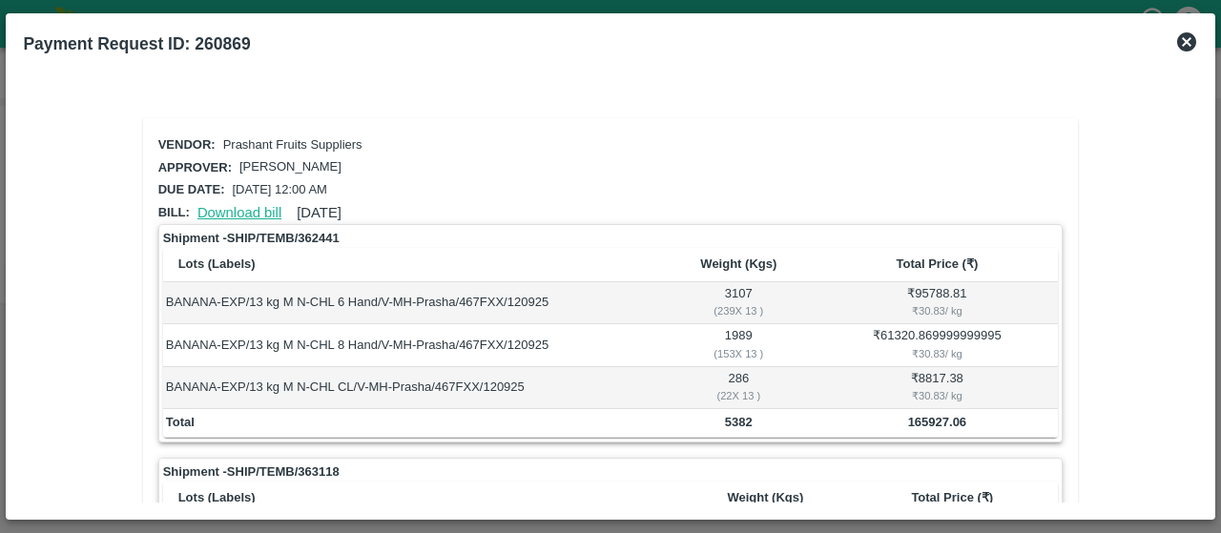
click at [250, 208] on link "Download bill" at bounding box center [239, 212] width 84 height 15
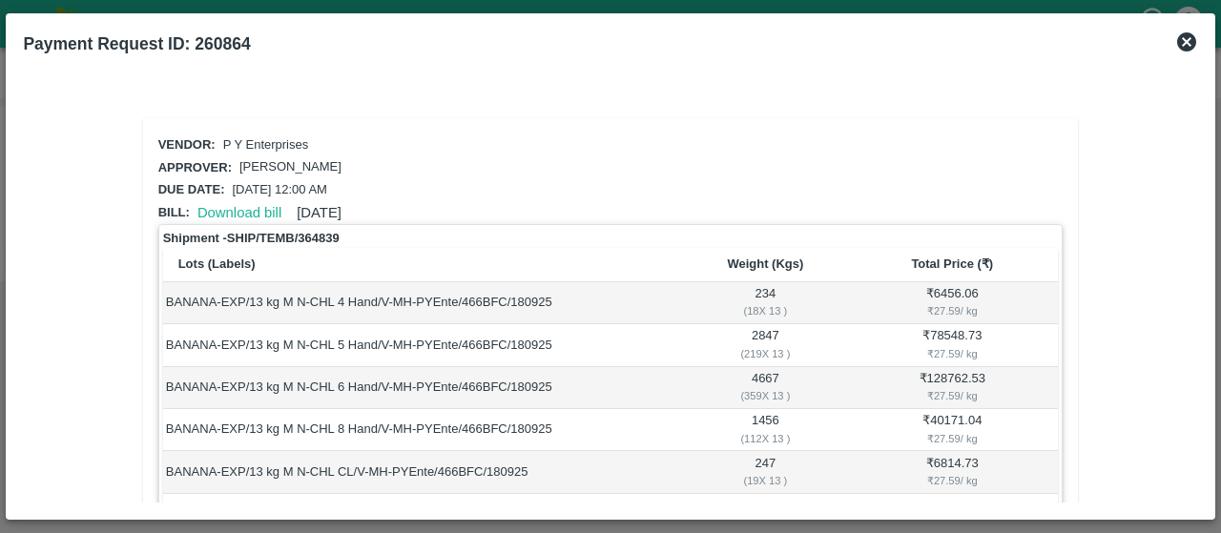
click at [721, 93] on div at bounding box center [610, 84] width 1174 height 23
click at [250, 209] on link "Download bill" at bounding box center [239, 212] width 84 height 15
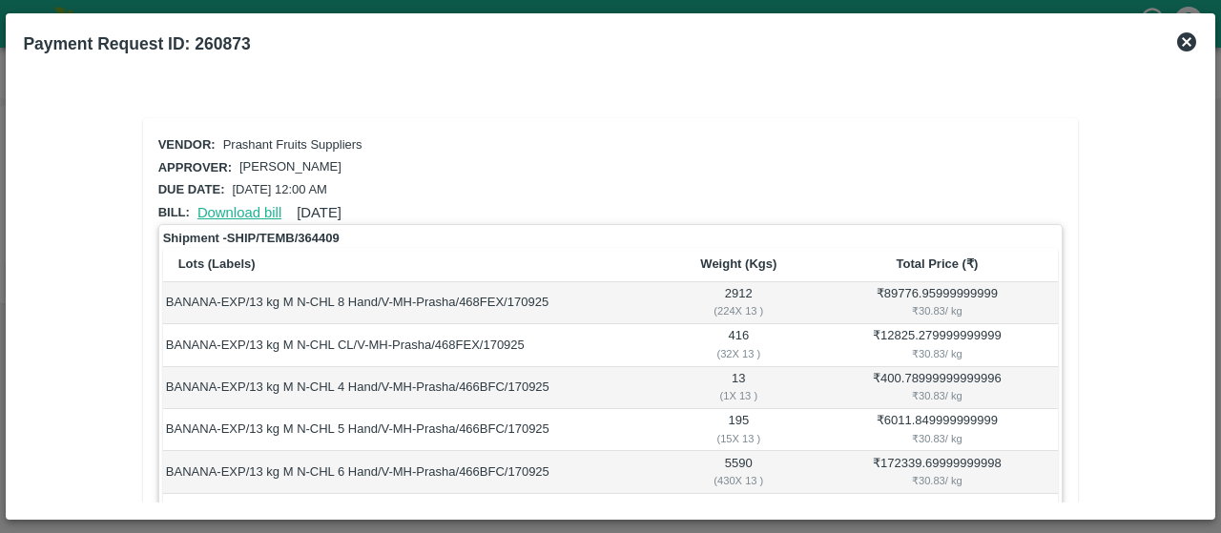
click at [246, 205] on link "Download bill" at bounding box center [239, 212] width 84 height 15
click at [256, 208] on link "Download bill" at bounding box center [239, 212] width 84 height 15
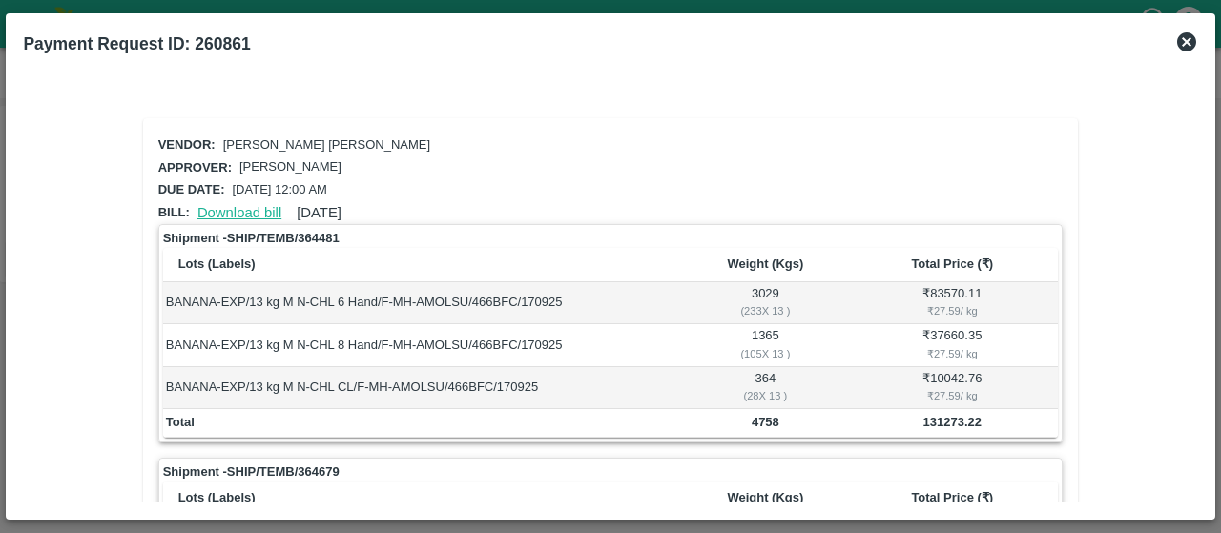
click at [257, 209] on link "Download bill" at bounding box center [239, 212] width 84 height 15
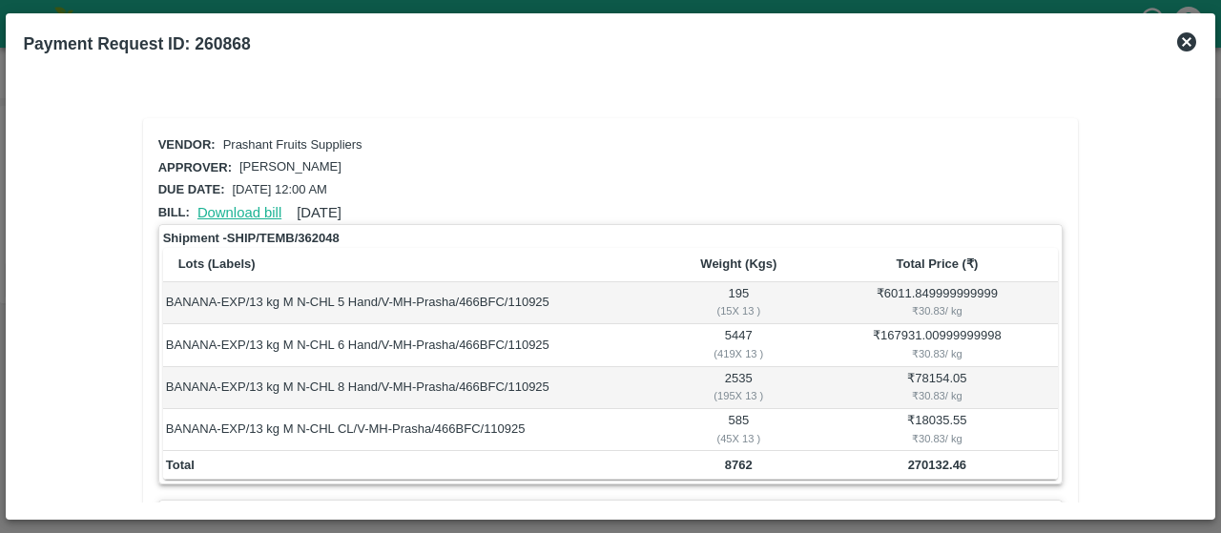
click at [262, 206] on link "Download bill" at bounding box center [239, 212] width 84 height 15
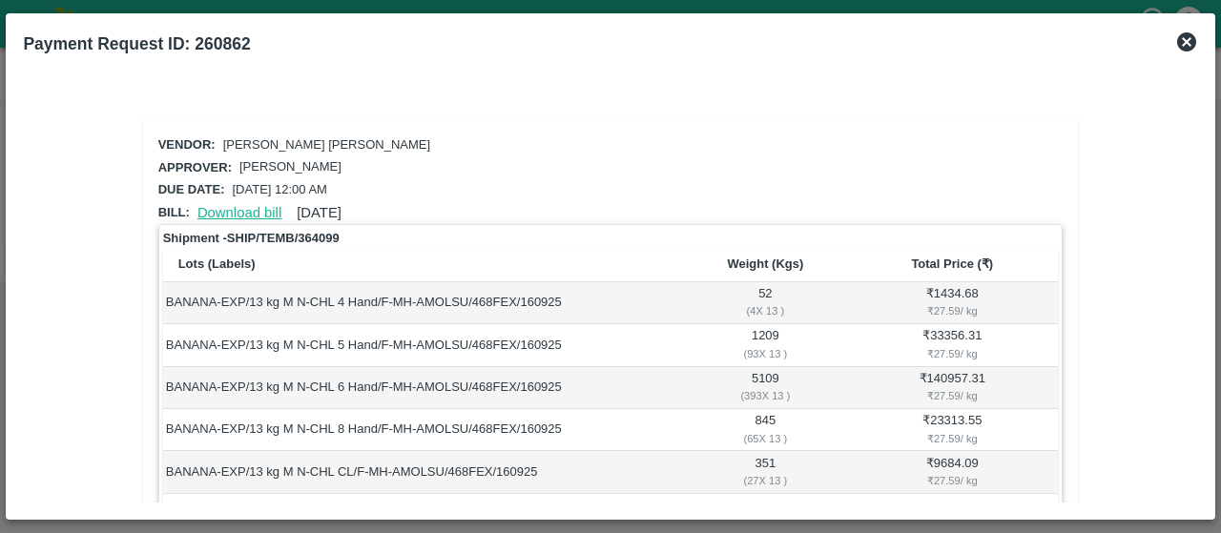
click at [241, 210] on link "Download bill" at bounding box center [239, 212] width 84 height 15
